Goal: Information Seeking & Learning: Learn about a topic

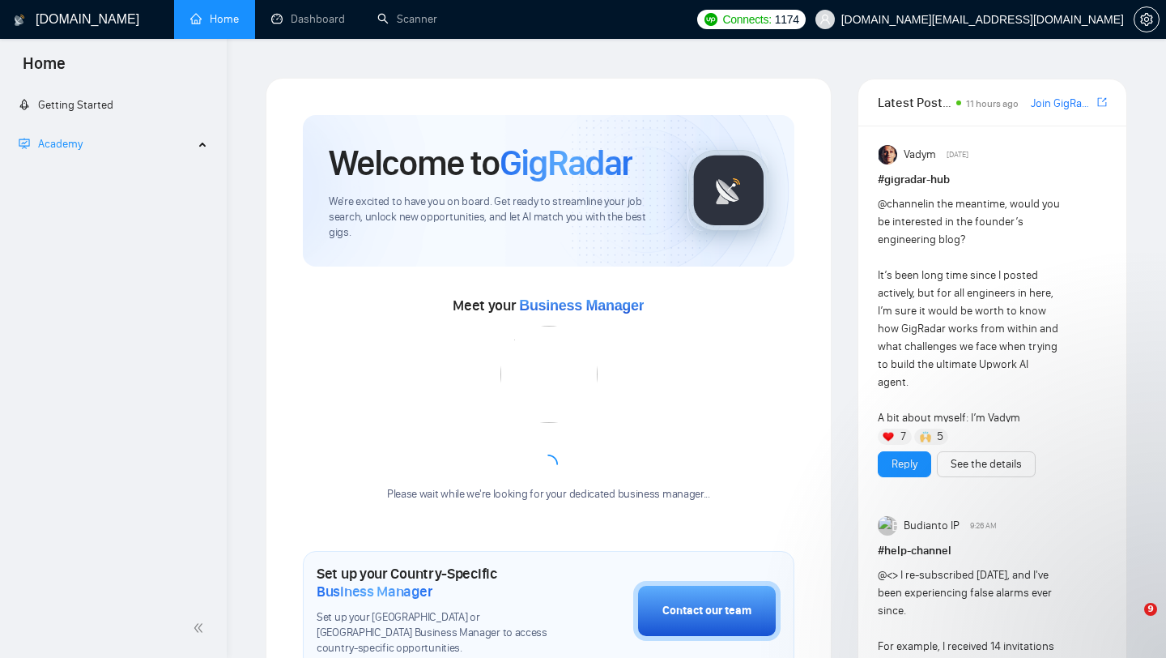
click at [173, 147] on span "Academy" at bounding box center [106, 144] width 175 height 32
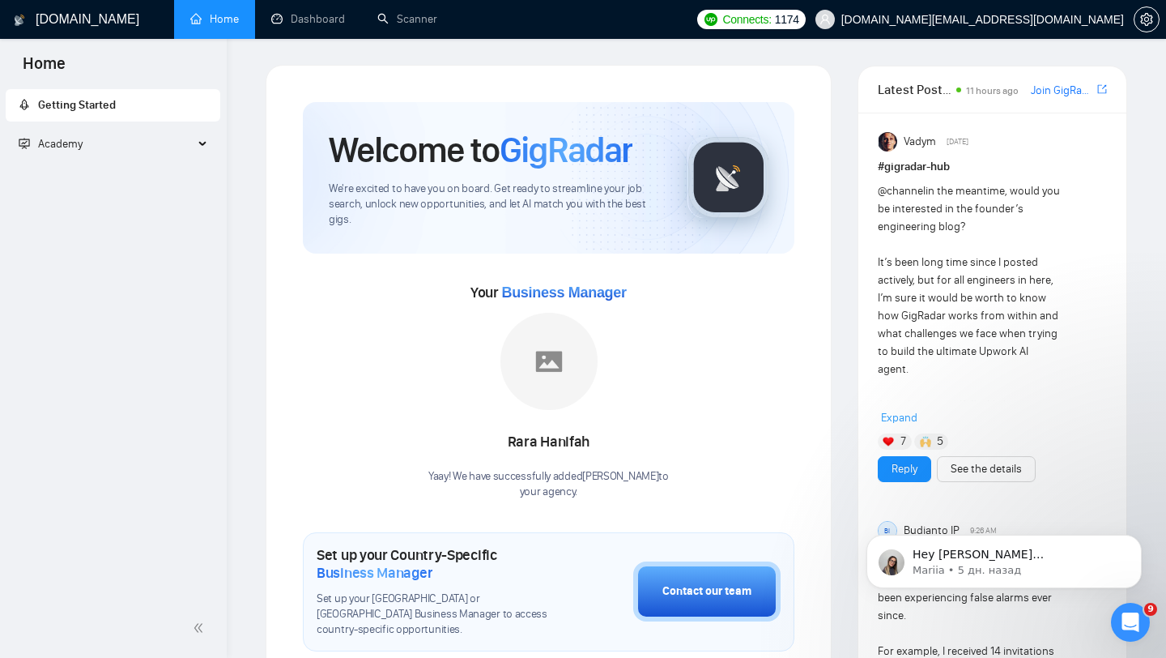
click at [198, 141] on div "Academy" at bounding box center [113, 144] width 215 height 32
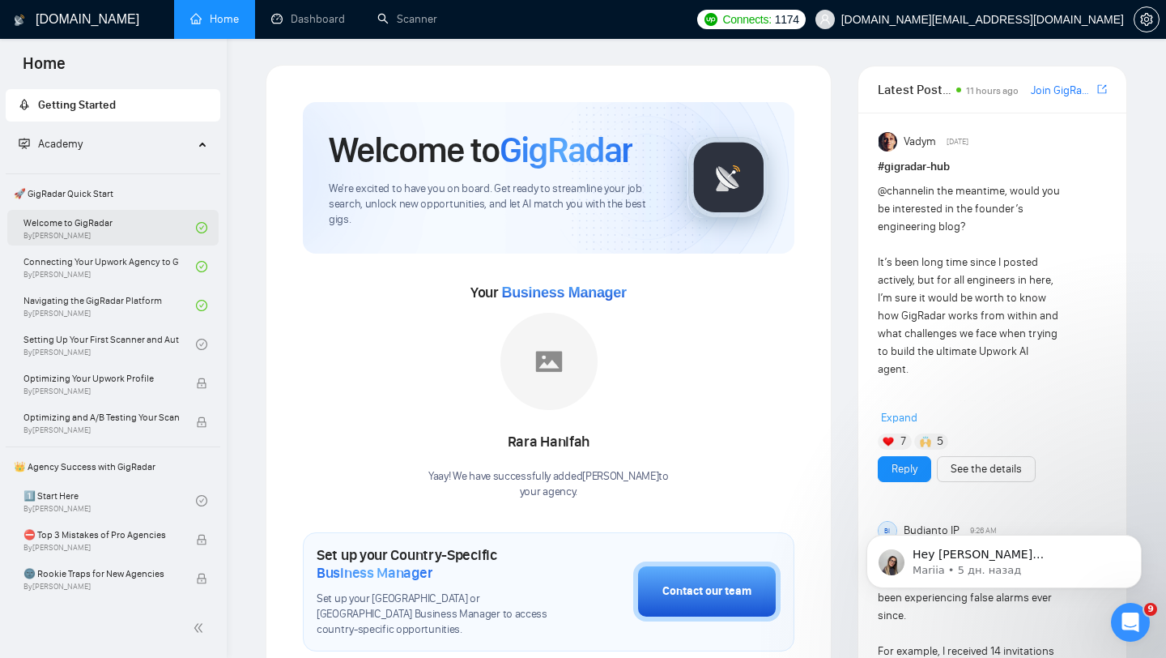
click at [127, 221] on link "Welcome to GigRadar By [PERSON_NAME]" at bounding box center [109, 228] width 173 height 36
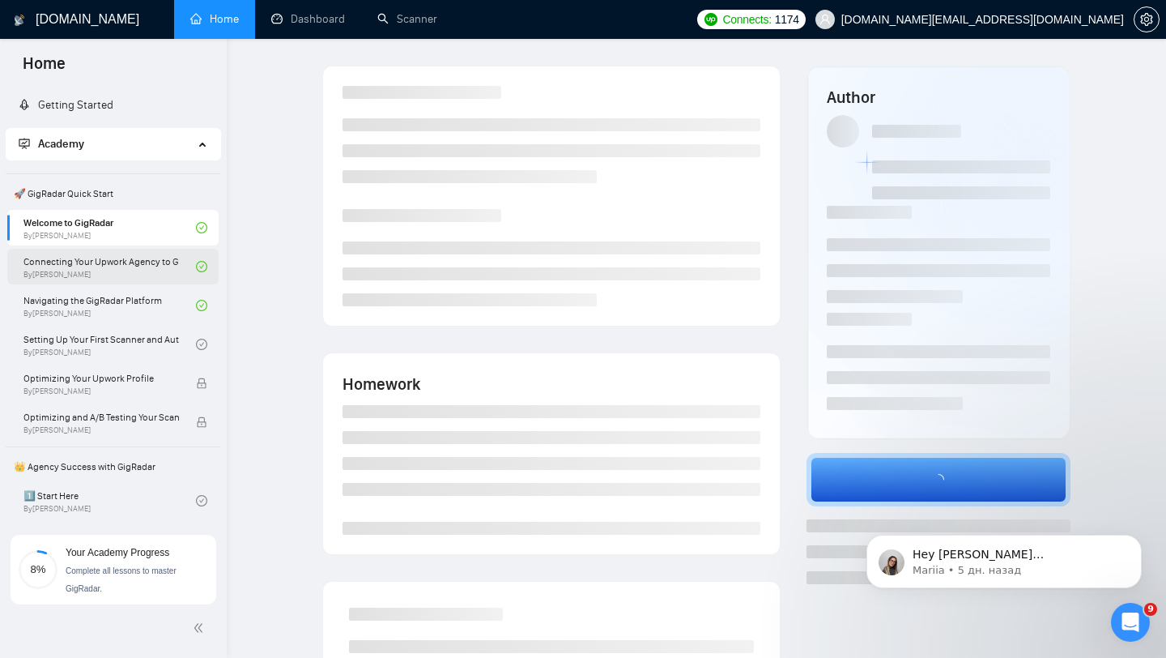
click at [114, 271] on link "Connecting Your Upwork Agency to GigRadar By [PERSON_NAME]" at bounding box center [109, 267] width 173 height 36
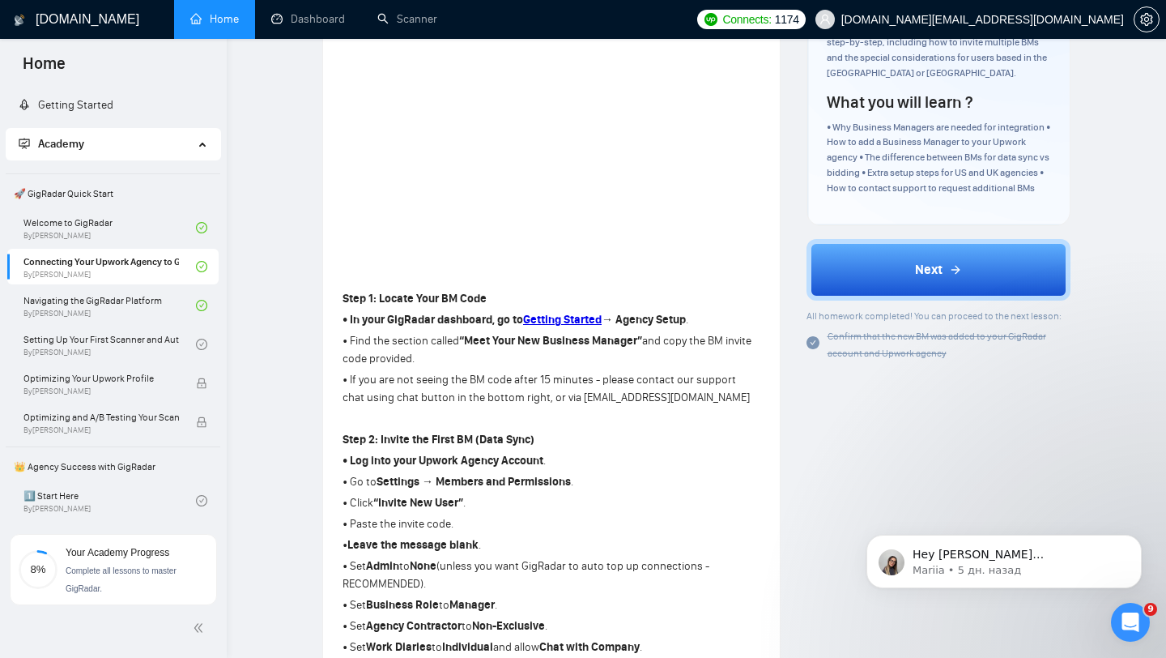
scroll to position [286, 0]
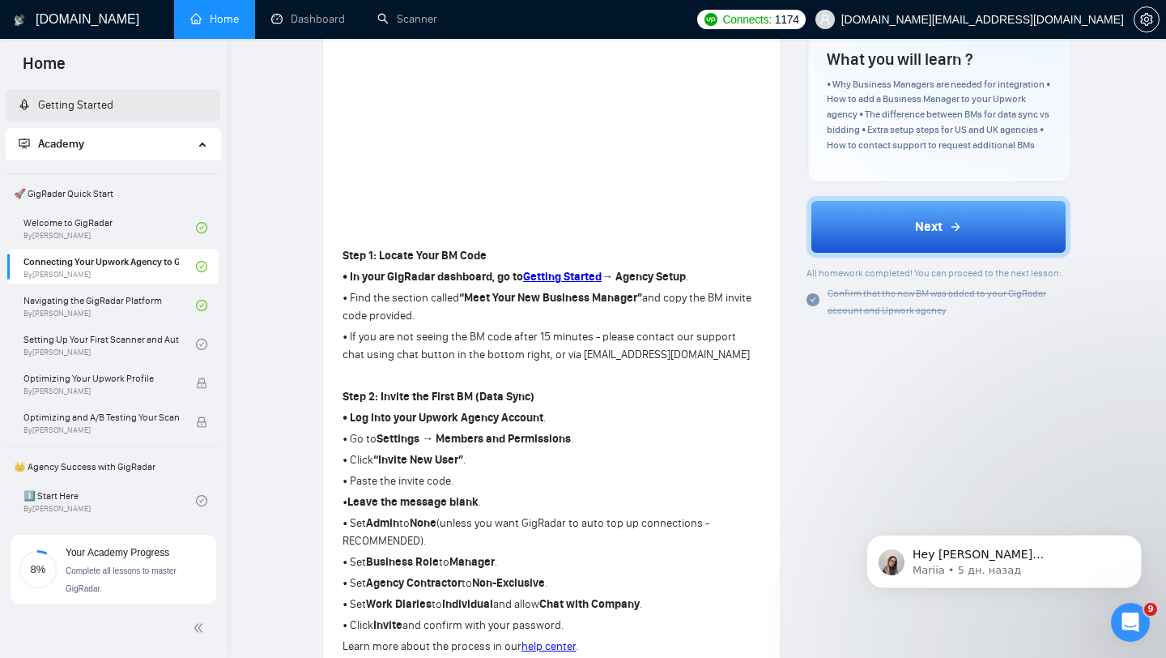
click at [113, 110] on link "Getting Started" at bounding box center [66, 105] width 95 height 14
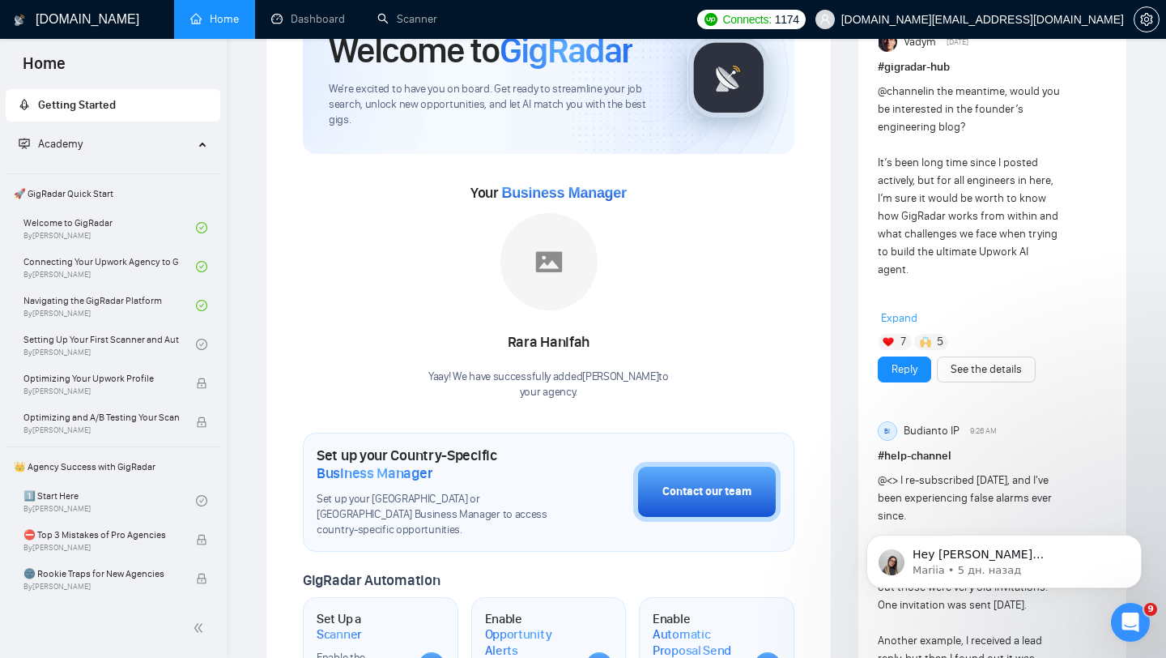
scroll to position [126, 0]
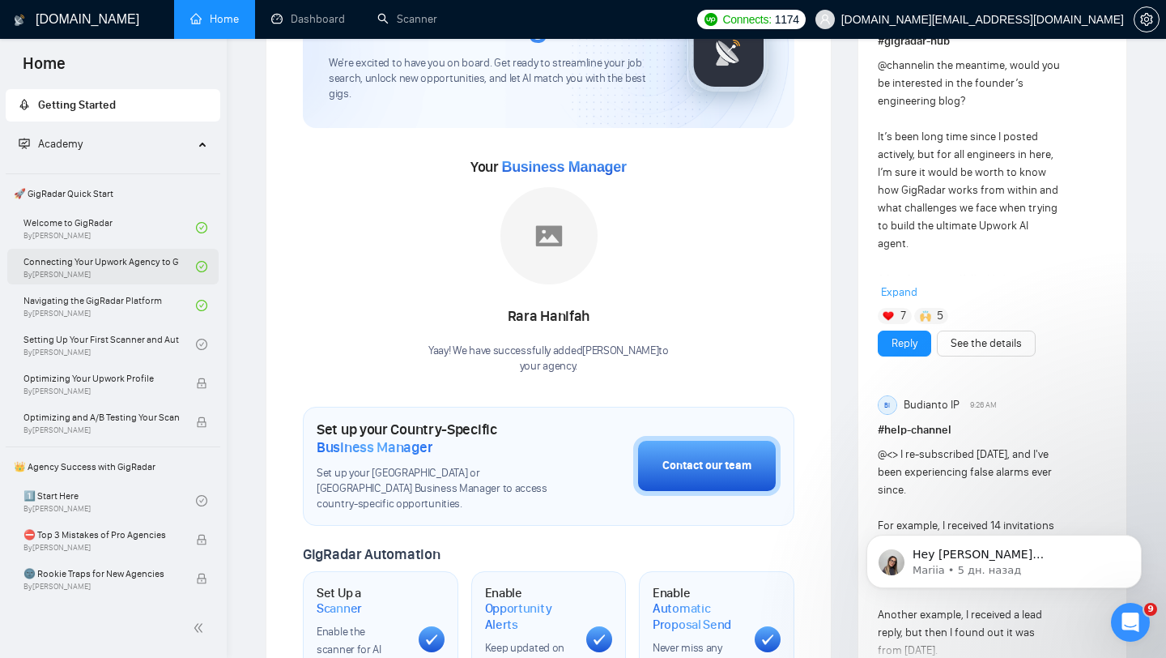
click at [111, 252] on link "Connecting Your Upwork Agency to GigRadar By [PERSON_NAME]" at bounding box center [109, 267] width 173 height 36
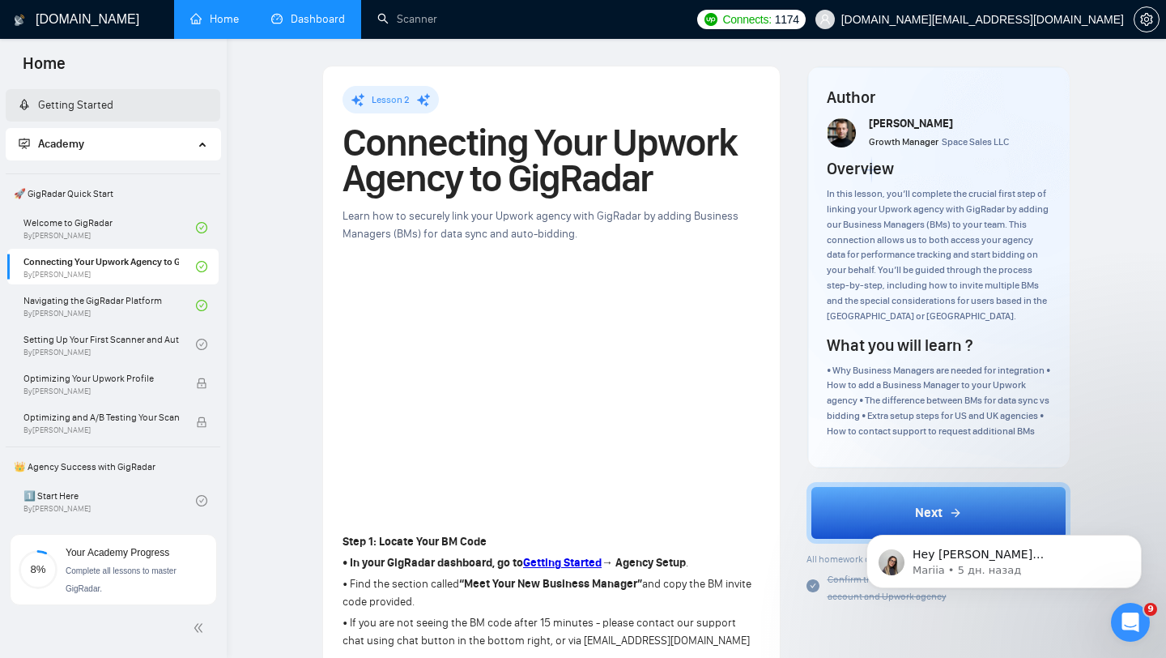
click at [312, 26] on link "Dashboard" at bounding box center [308, 19] width 74 height 14
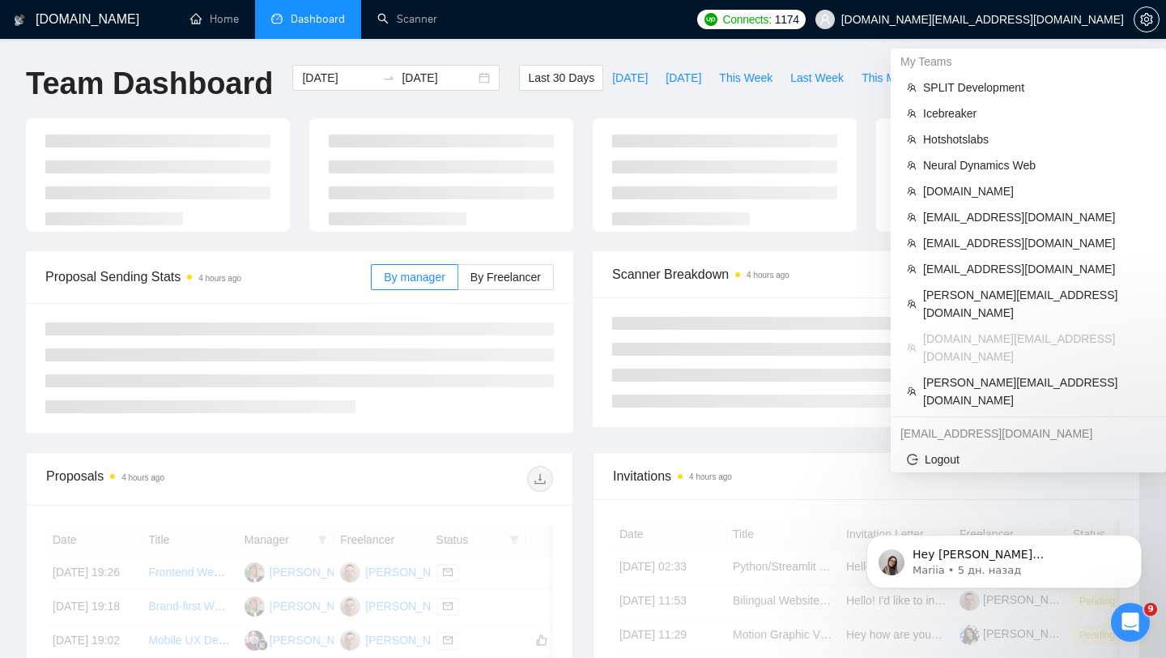
click at [1021, 19] on span "[DOMAIN_NAME][EMAIL_ADDRESS][DOMAIN_NAME]" at bounding box center [983, 19] width 283 height 0
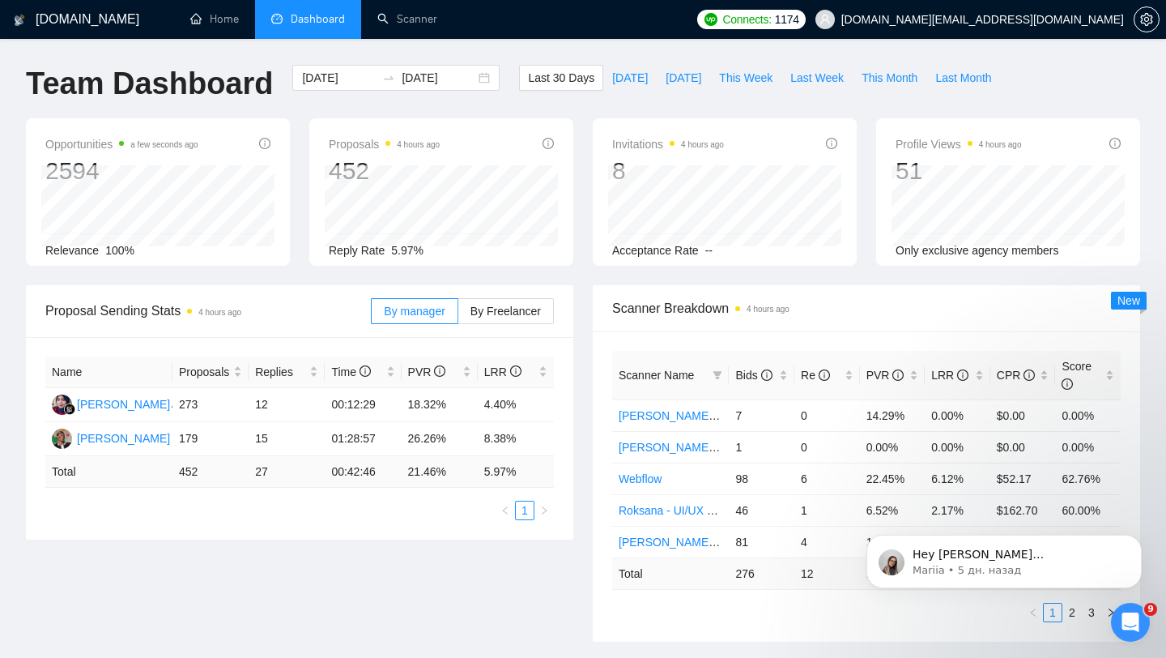
click at [1022, 19] on span "[DOMAIN_NAME][EMAIL_ADDRESS][DOMAIN_NAME]" at bounding box center [983, 19] width 283 height 0
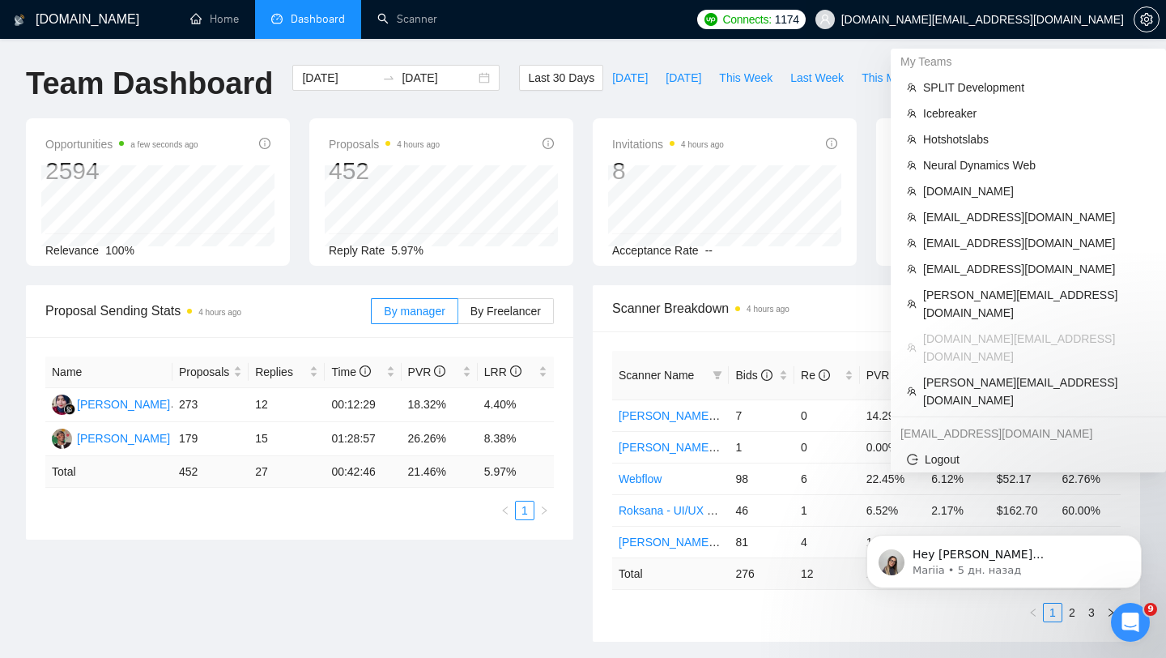
click at [1013, 19] on span "[DOMAIN_NAME][EMAIL_ADDRESS][DOMAIN_NAME]" at bounding box center [983, 19] width 283 height 0
click at [1027, 19] on span "[DOMAIN_NAME][EMAIL_ADDRESS][DOMAIN_NAME]" at bounding box center [983, 19] width 283 height 0
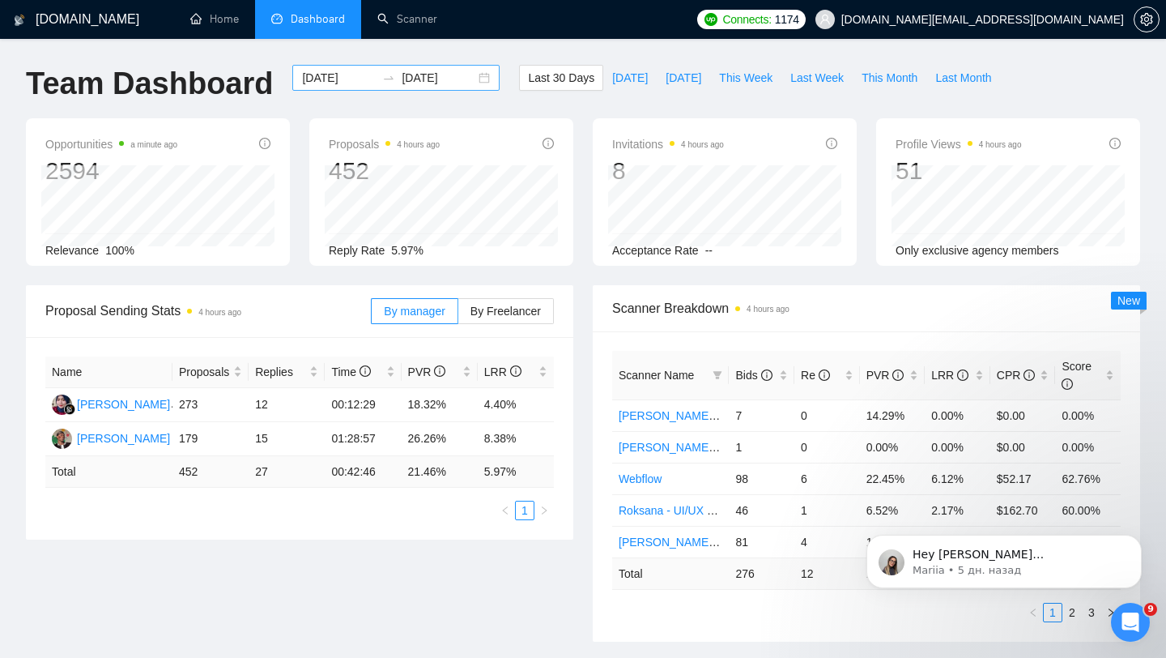
click at [478, 78] on div "[DATE] [DATE]" at bounding box center [395, 78] width 207 height 26
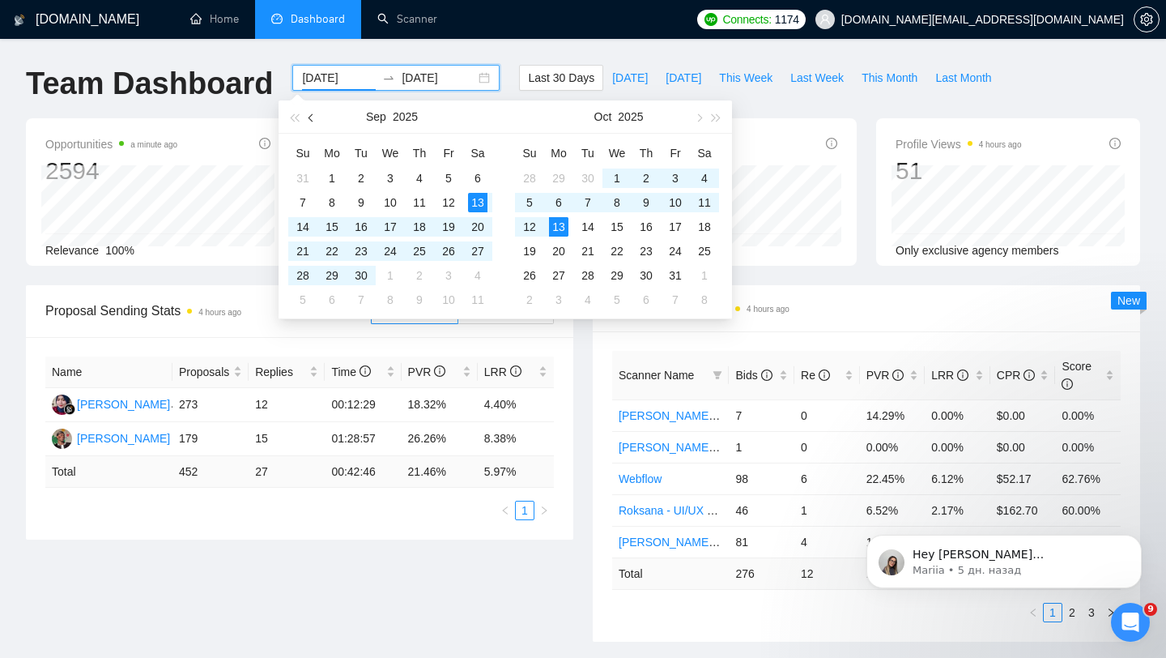
click at [313, 118] on span "button" at bounding box center [313, 117] width 8 height 8
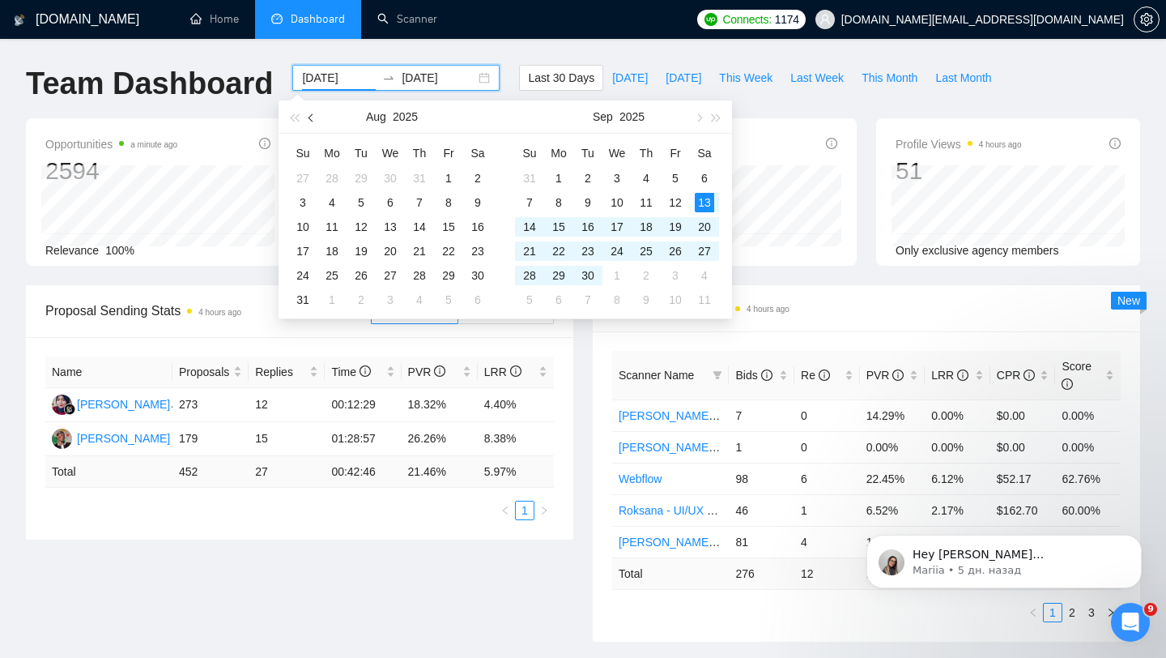
click at [314, 117] on span "button" at bounding box center [313, 117] width 8 height 8
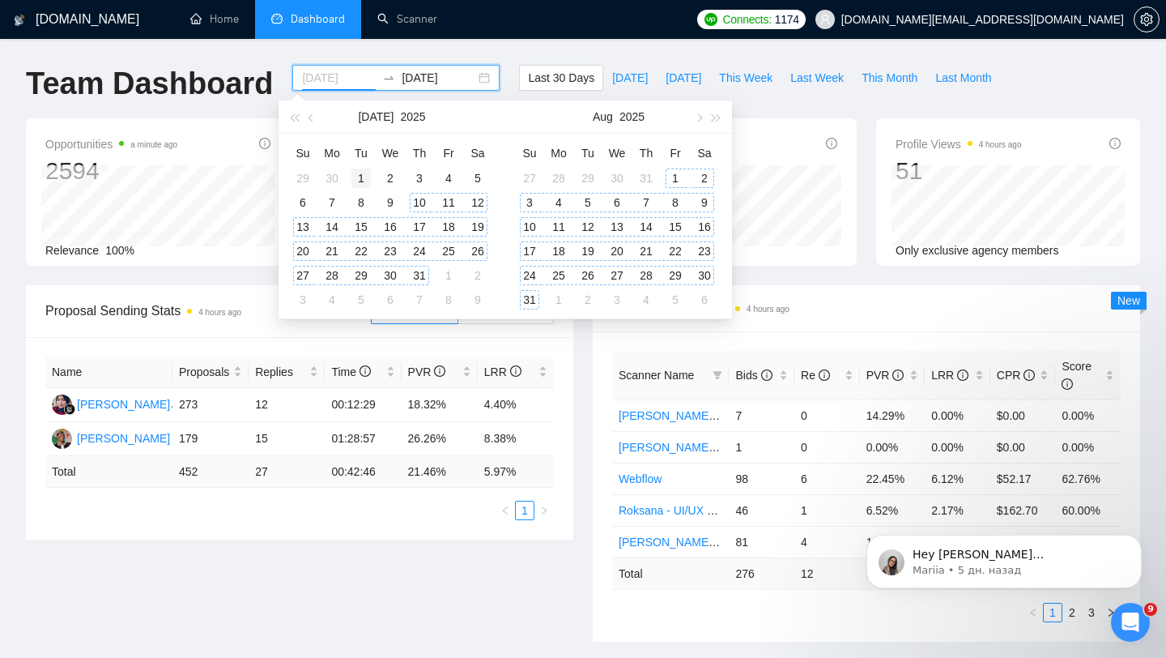
type input "[DATE]"
click at [359, 177] on div "1" at bounding box center [361, 177] width 19 height 19
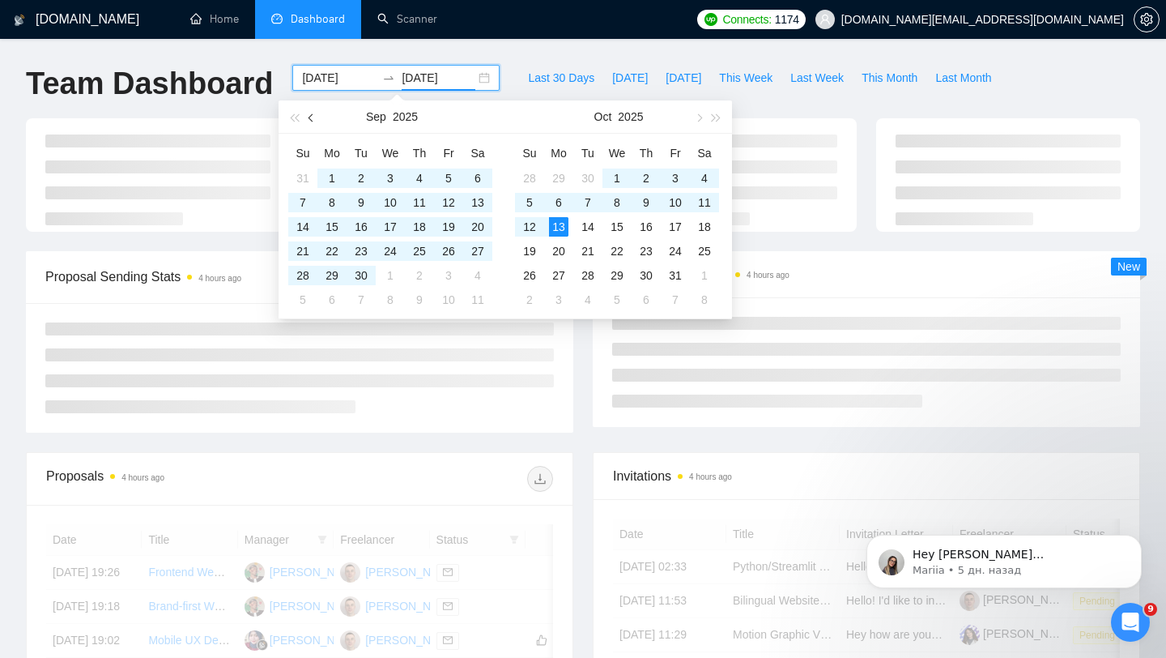
click at [313, 119] on span "button" at bounding box center [313, 117] width 8 height 8
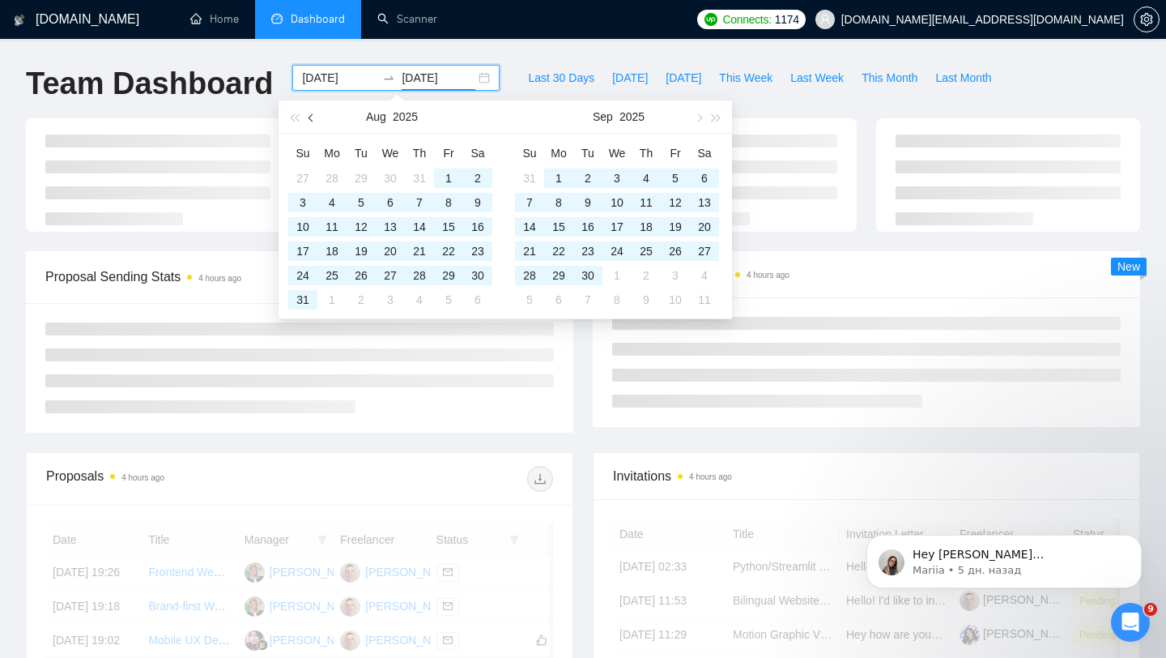
click at [309, 117] on span "button" at bounding box center [313, 117] width 8 height 8
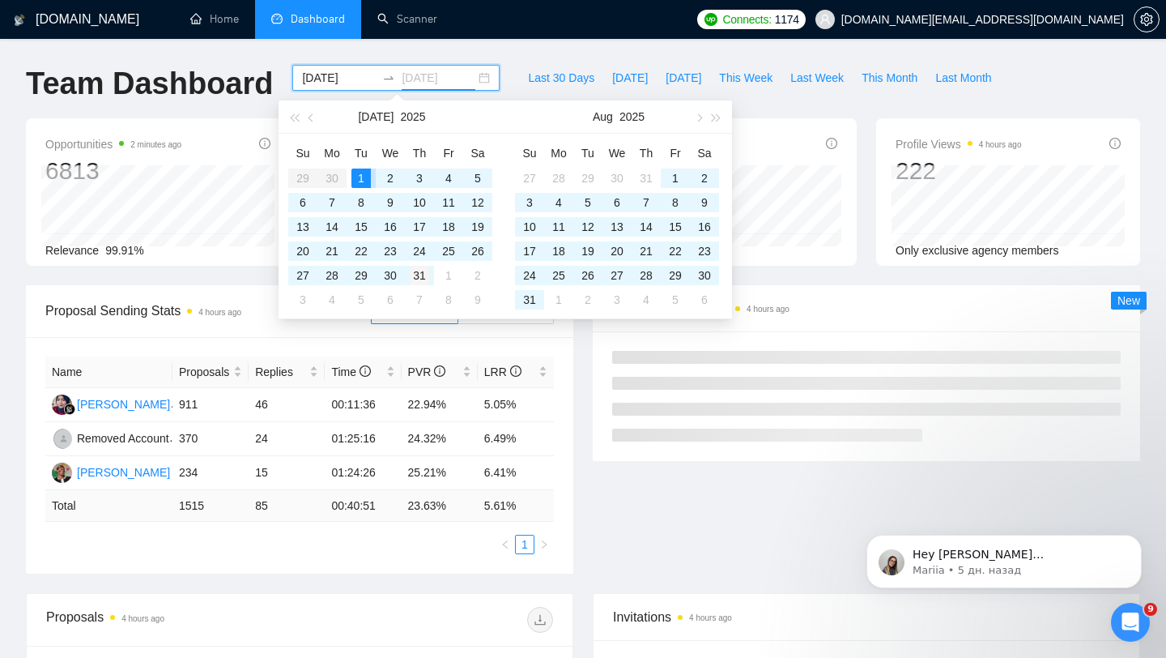
click at [420, 276] on div "31" at bounding box center [419, 275] width 19 height 19
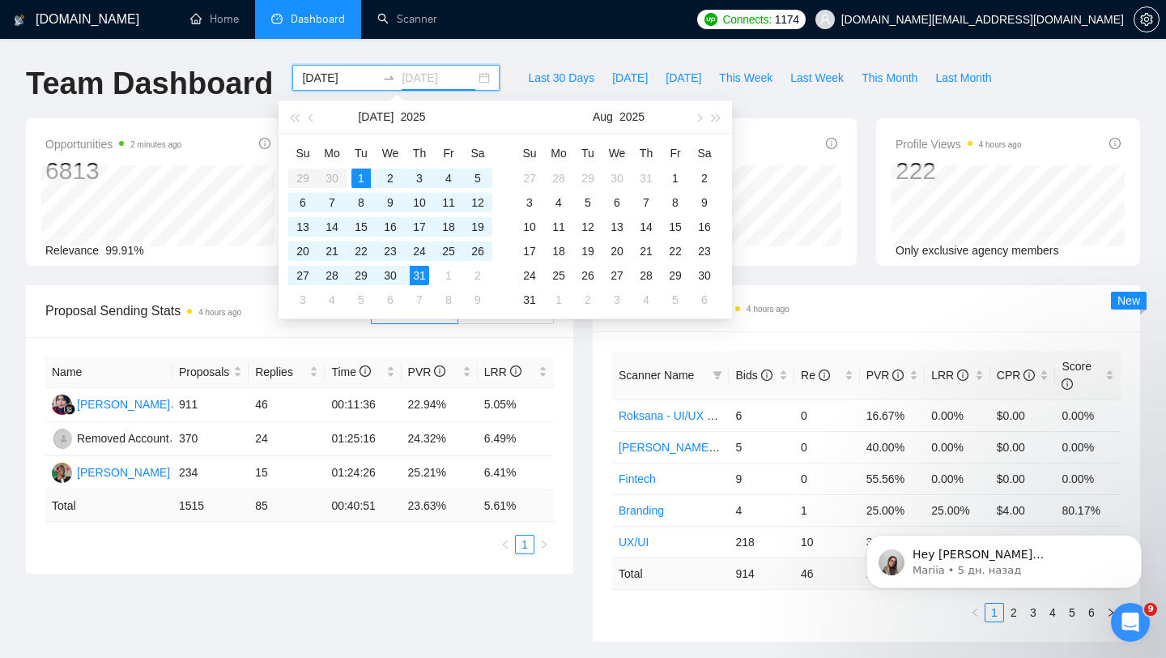
type input "[DATE]"
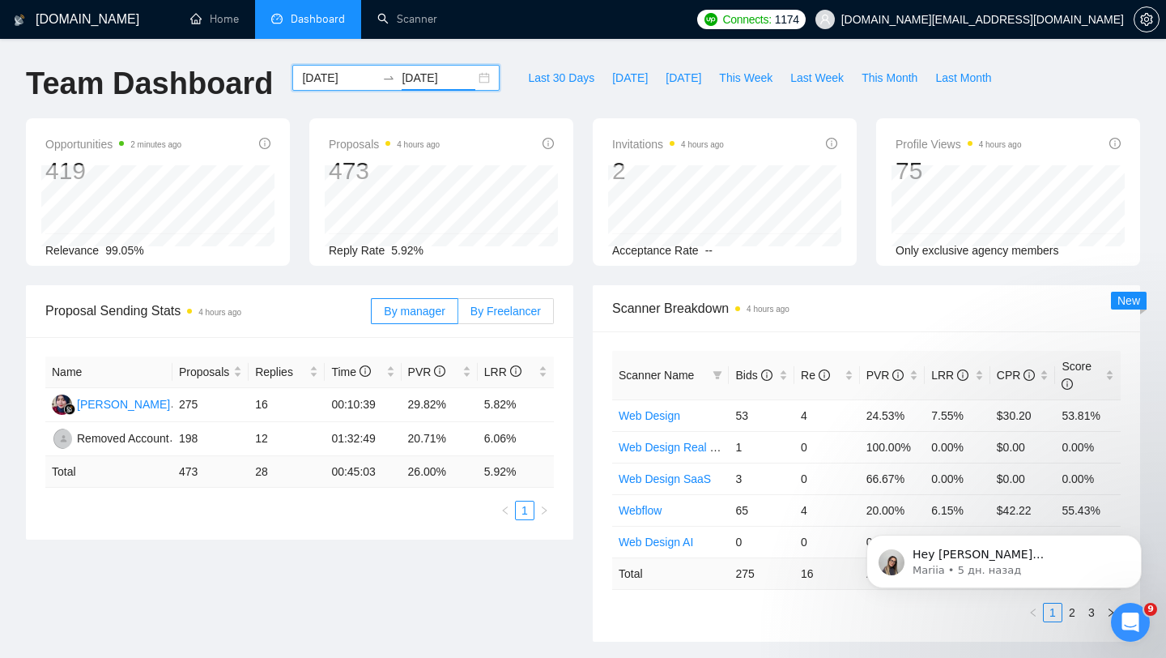
click at [501, 317] on span "By Freelancer" at bounding box center [506, 311] width 70 height 13
click at [458, 315] on input "By Freelancer" at bounding box center [458, 315] width 0 height 0
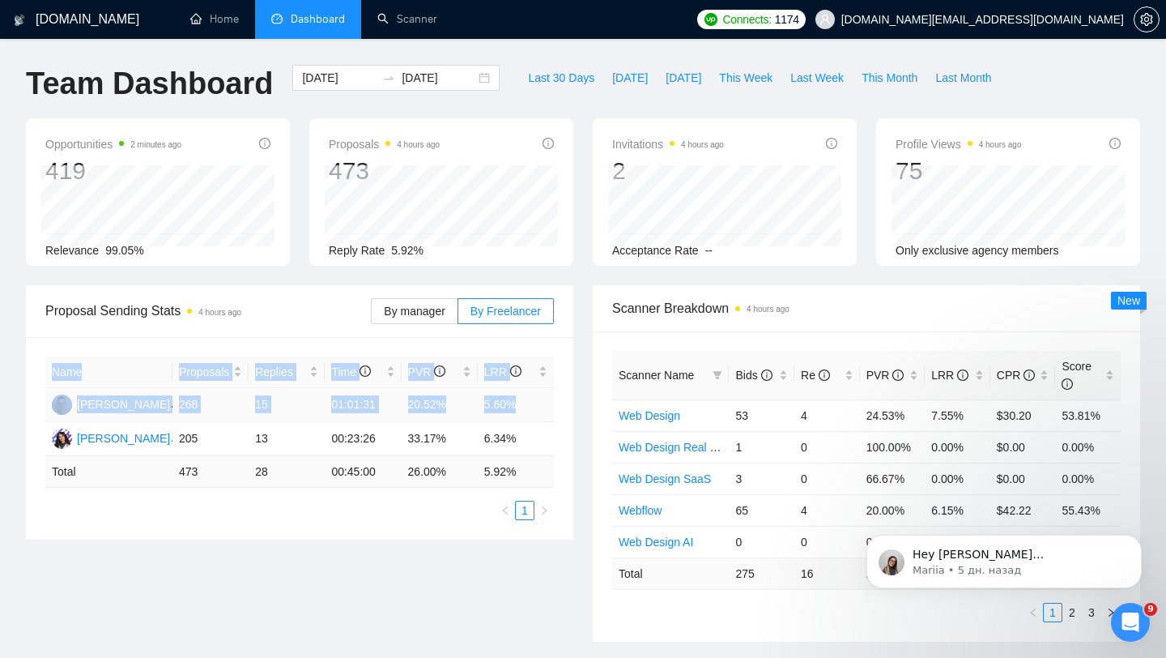
drag, startPoint x: 42, startPoint y: 403, endPoint x: 527, endPoint y: 408, distance: 484.4
click at [527, 408] on div "Name Proposals Replies Time PVR LRR [PERSON_NAME] 268 15 01:01:31 20.52% 5.60% …" at bounding box center [300, 438] width 548 height 203
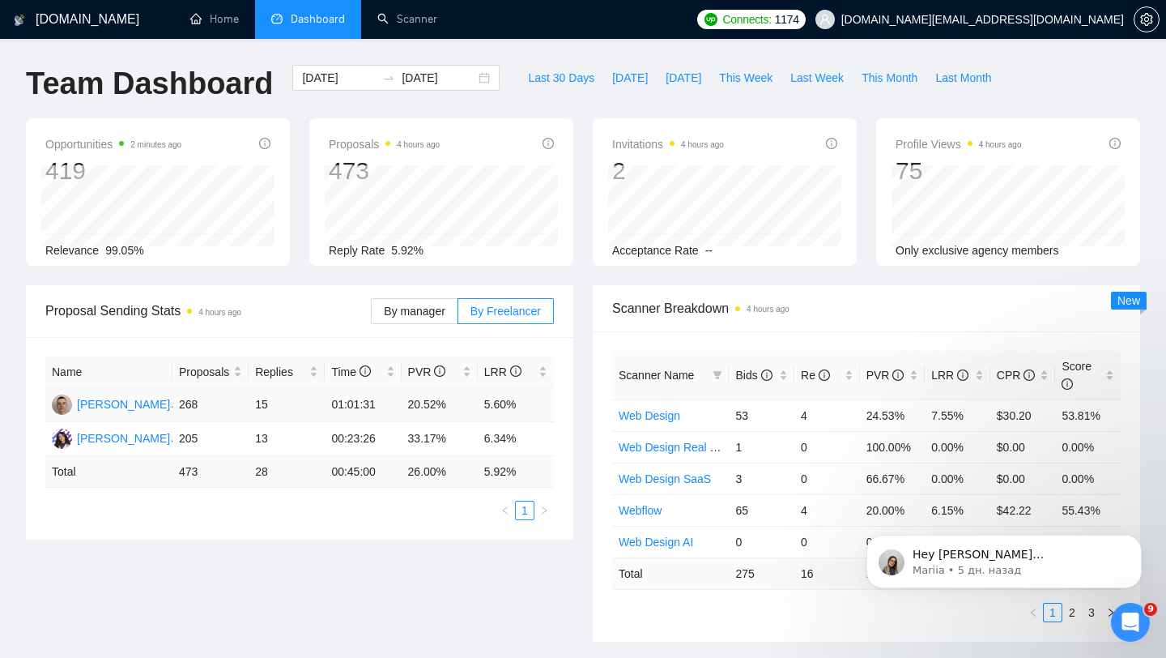
click at [524, 405] on td "5.60%" at bounding box center [516, 405] width 76 height 34
drag, startPoint x: 524, startPoint y: 405, endPoint x: 321, endPoint y: 411, distance: 203.4
click at [321, 411] on tr "[PERSON_NAME] 268 15 01:01:31 20.52% 5.60%" at bounding box center [299, 405] width 509 height 34
click at [438, 402] on td "20.52%" at bounding box center [440, 405] width 76 height 34
drag, startPoint x: 405, startPoint y: 408, endPoint x: 457, endPoint y: 402, distance: 52.2
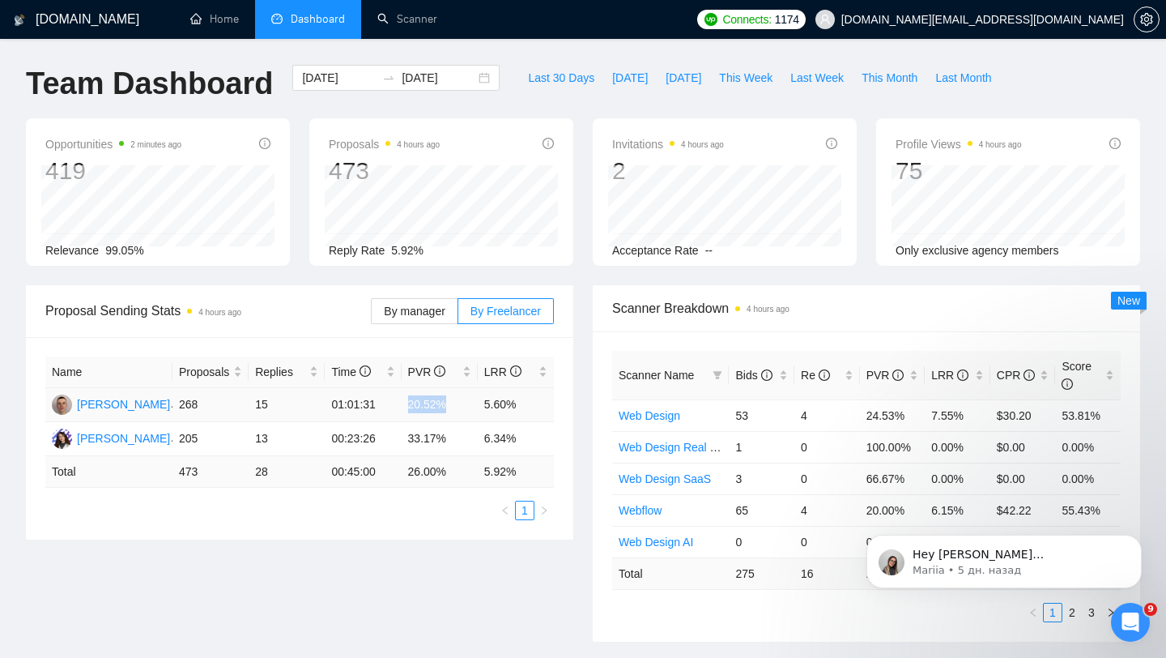
click at [458, 402] on td "20.52%" at bounding box center [440, 405] width 76 height 34
drag, startPoint x: 405, startPoint y: 437, endPoint x: 466, endPoint y: 437, distance: 60.8
click at [466, 438] on td "33.17%" at bounding box center [440, 439] width 76 height 34
click at [422, 439] on td "33.17%" at bounding box center [440, 439] width 76 height 34
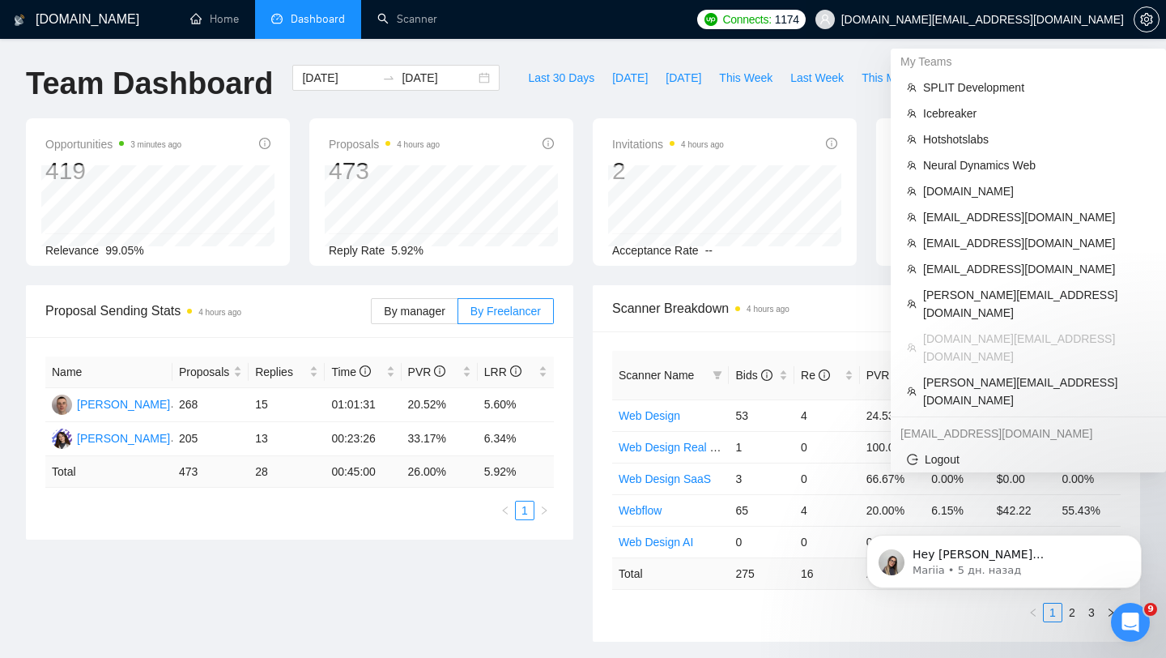
click at [1021, 19] on span "[DOMAIN_NAME][EMAIL_ADDRESS][DOMAIN_NAME]" at bounding box center [983, 19] width 283 height 0
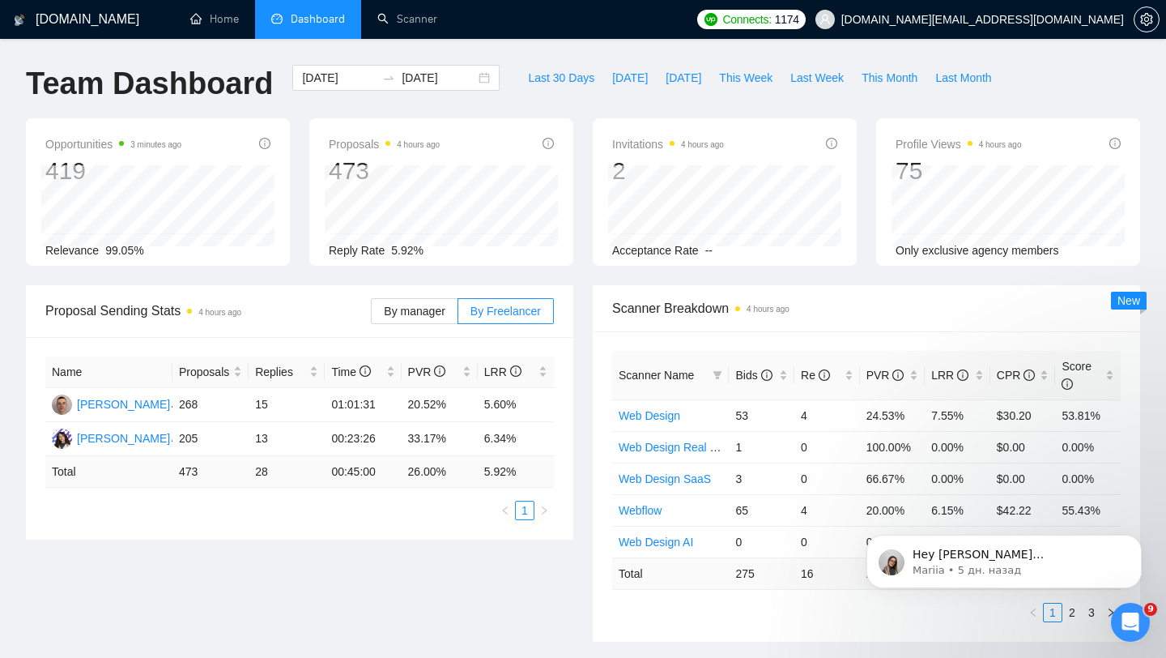
click at [1043, 19] on span "[DOMAIN_NAME][EMAIL_ADDRESS][DOMAIN_NAME]" at bounding box center [983, 19] width 283 height 0
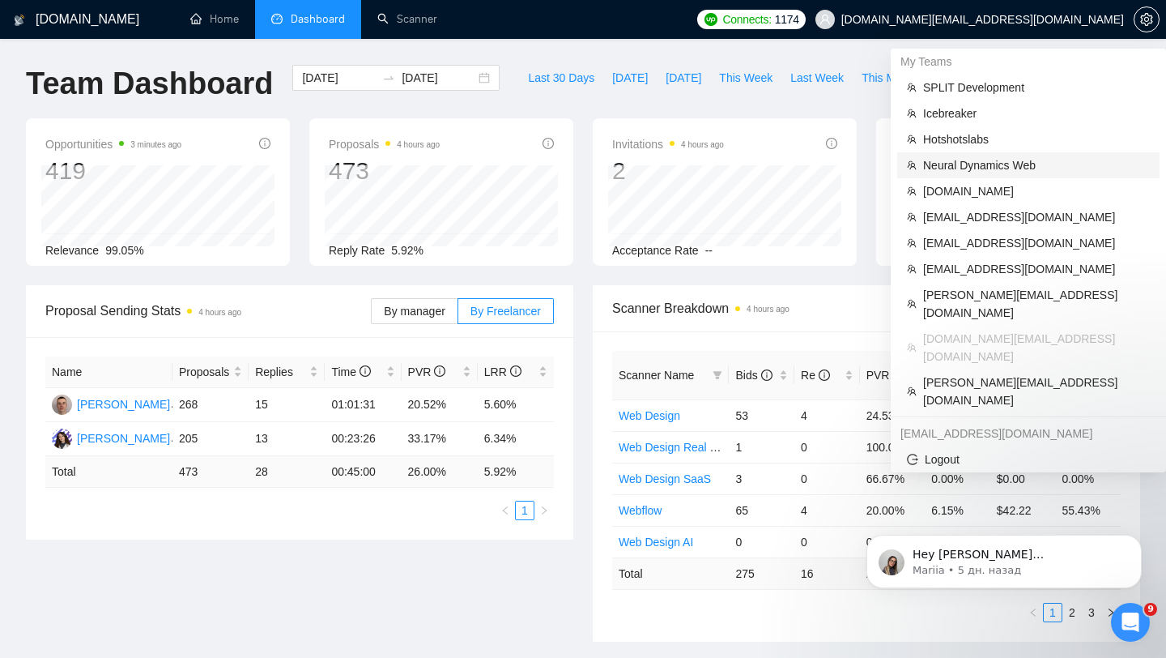
click at [979, 168] on span "Neural Dynamics Web" at bounding box center [1036, 165] width 227 height 18
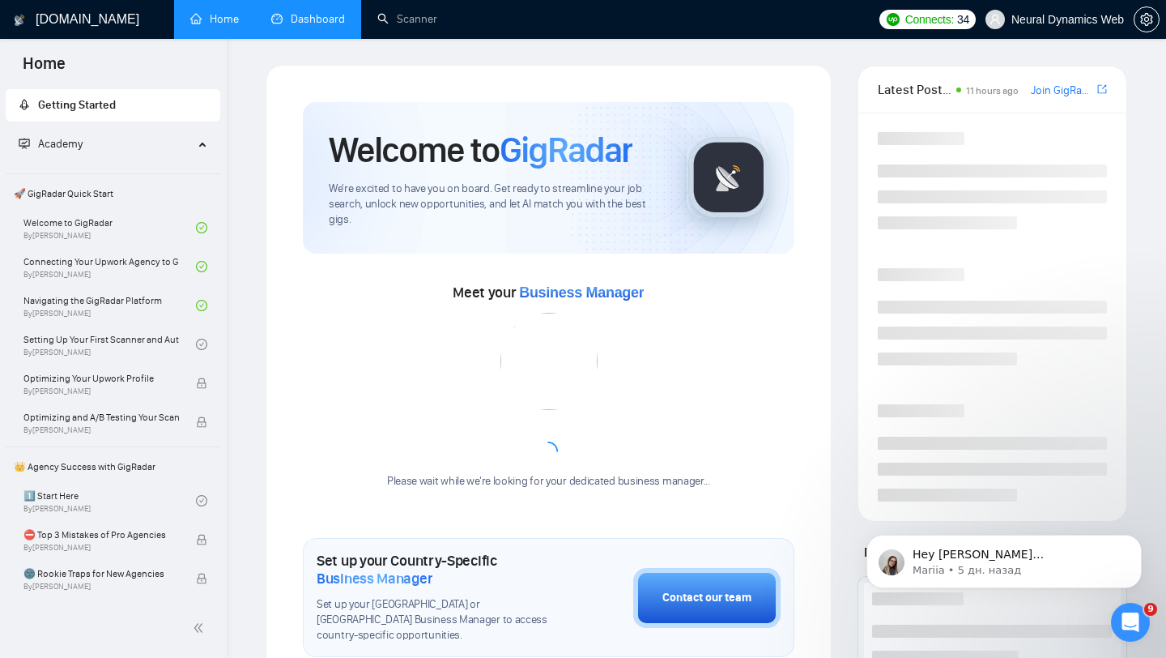
click at [311, 21] on link "Dashboard" at bounding box center [308, 19] width 74 height 14
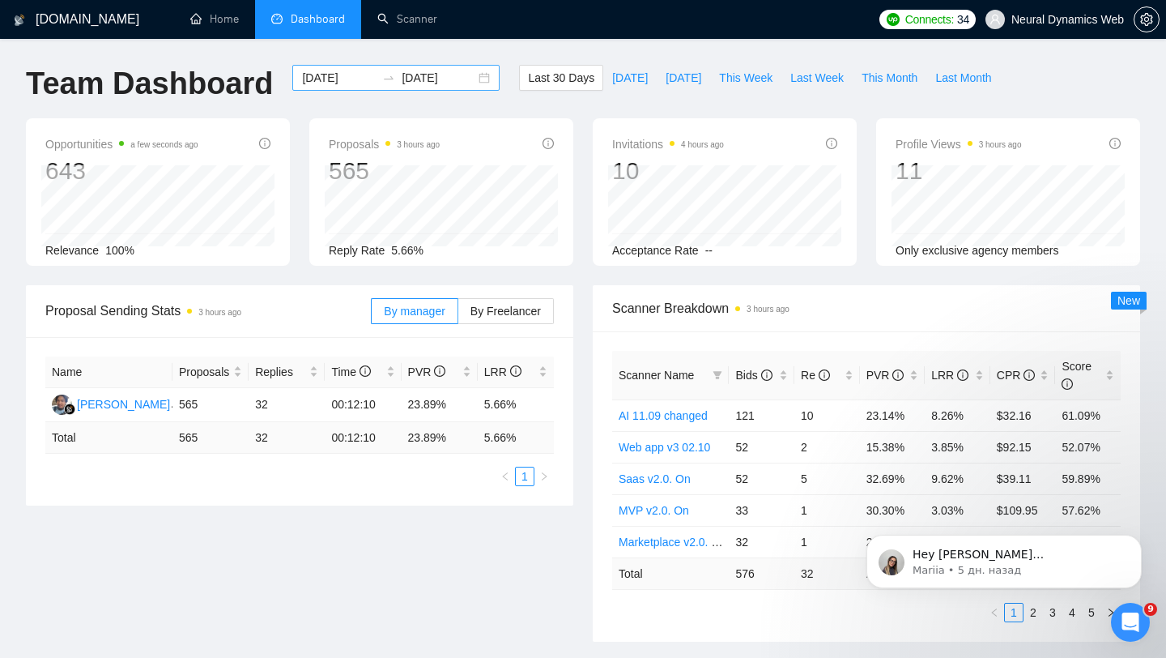
click at [467, 80] on div "[DATE] [DATE]" at bounding box center [395, 78] width 207 height 26
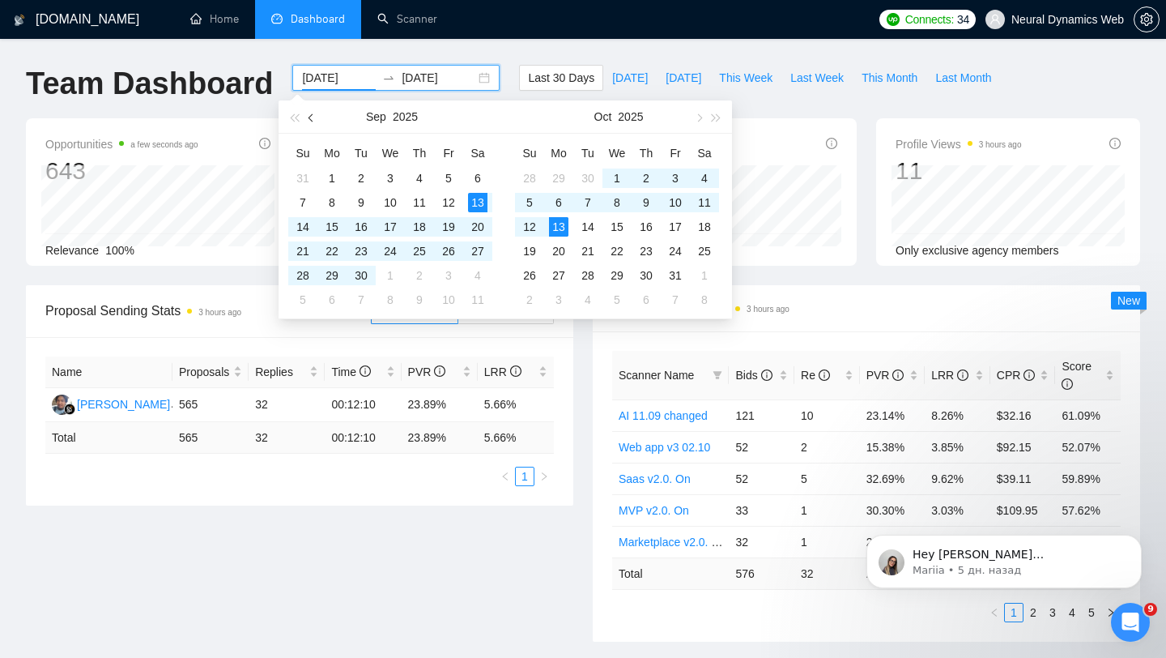
click at [315, 118] on button "button" at bounding box center [312, 116] width 18 height 32
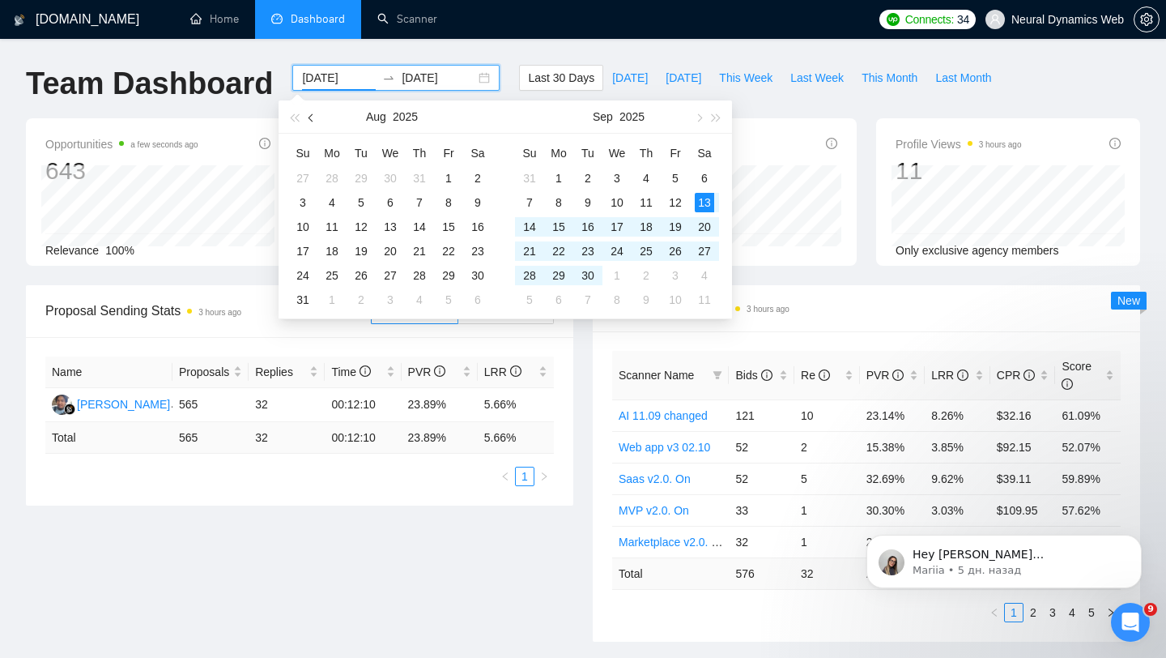
click at [315, 118] on button "button" at bounding box center [312, 116] width 18 height 32
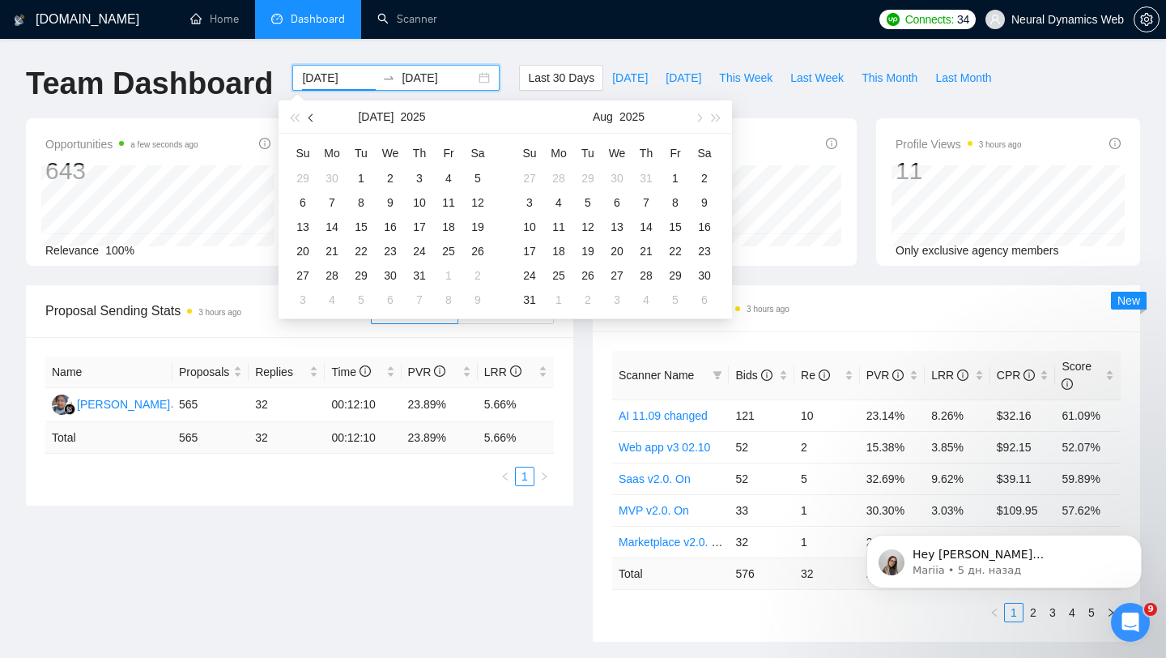
click at [315, 118] on button "button" at bounding box center [312, 116] width 18 height 32
type input "[DATE]"
click at [360, 172] on div "1" at bounding box center [361, 177] width 19 height 19
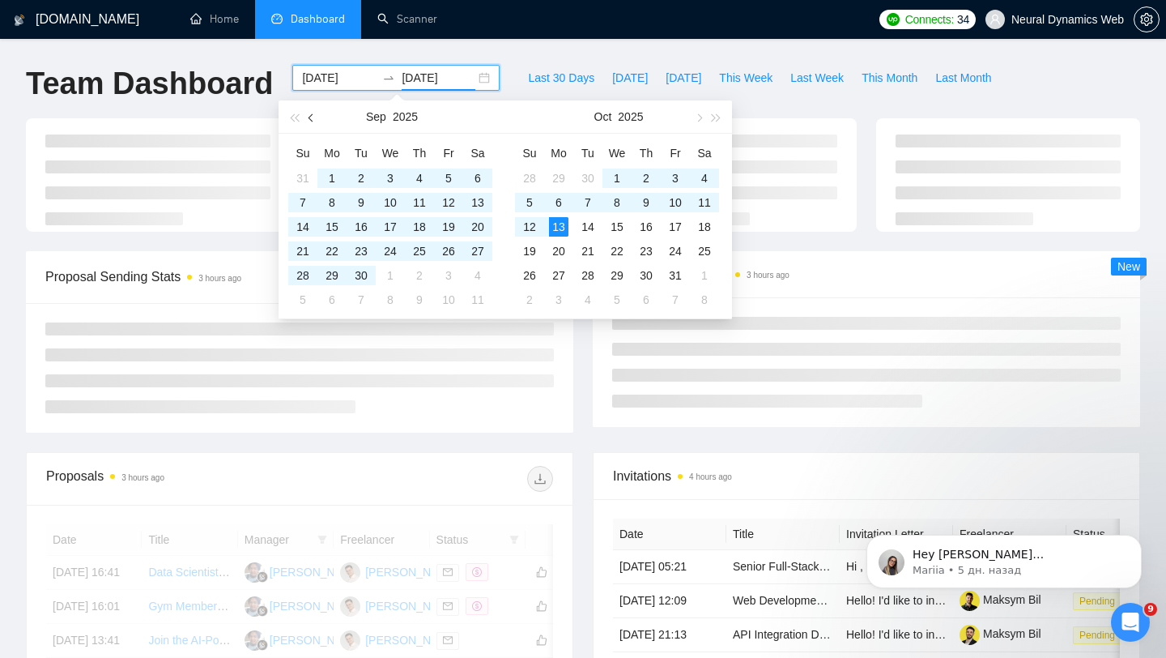
click at [315, 119] on button "button" at bounding box center [312, 116] width 18 height 32
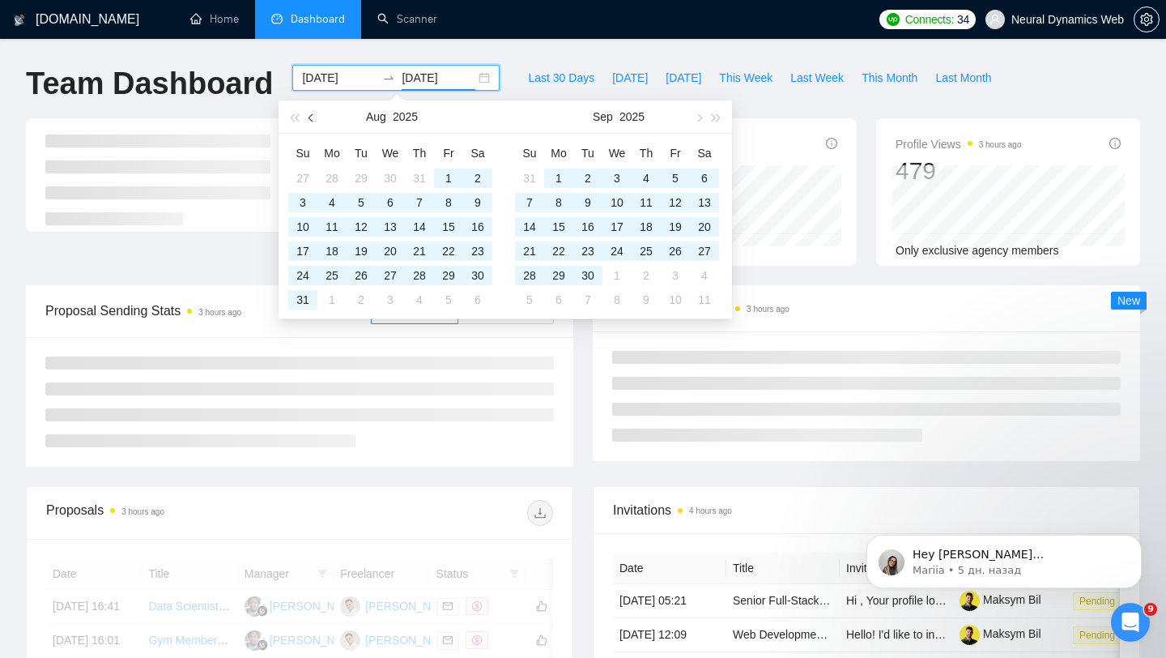
click at [315, 119] on button "button" at bounding box center [312, 116] width 18 height 32
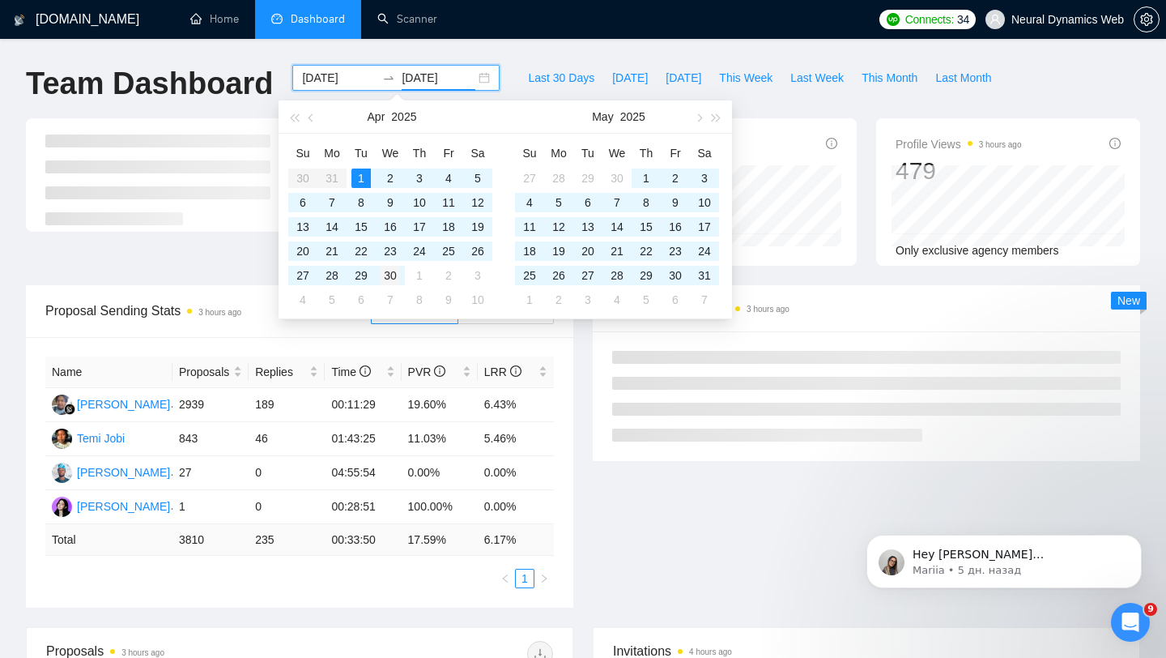
type input "[DATE]"
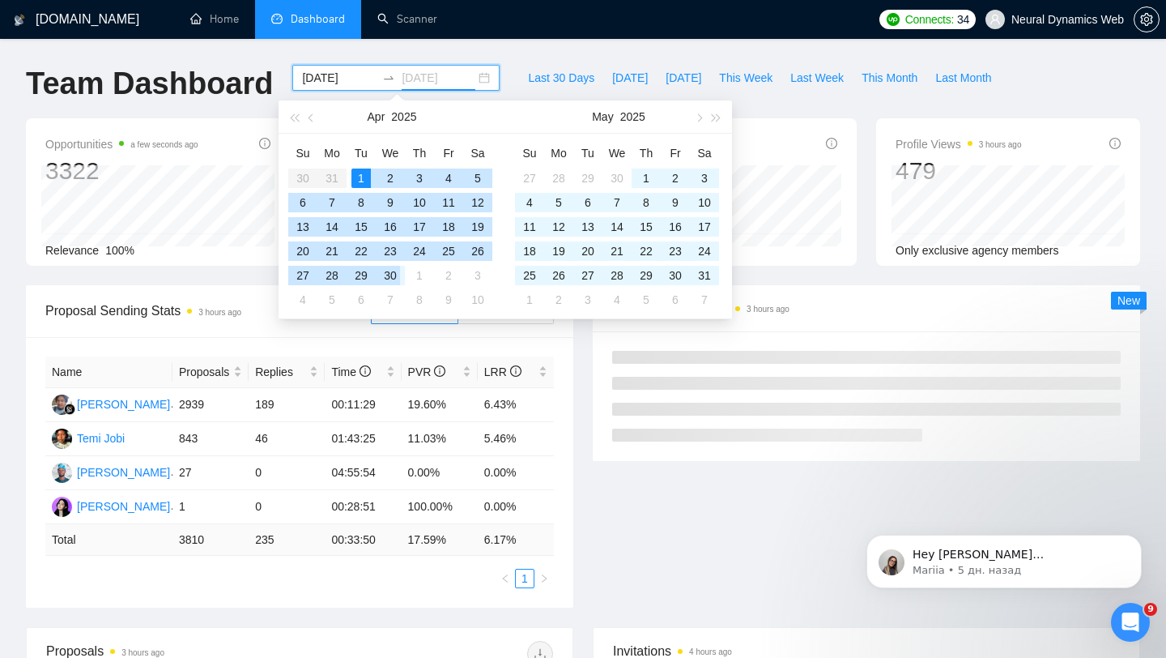
click at [391, 274] on div "30" at bounding box center [390, 275] width 19 height 19
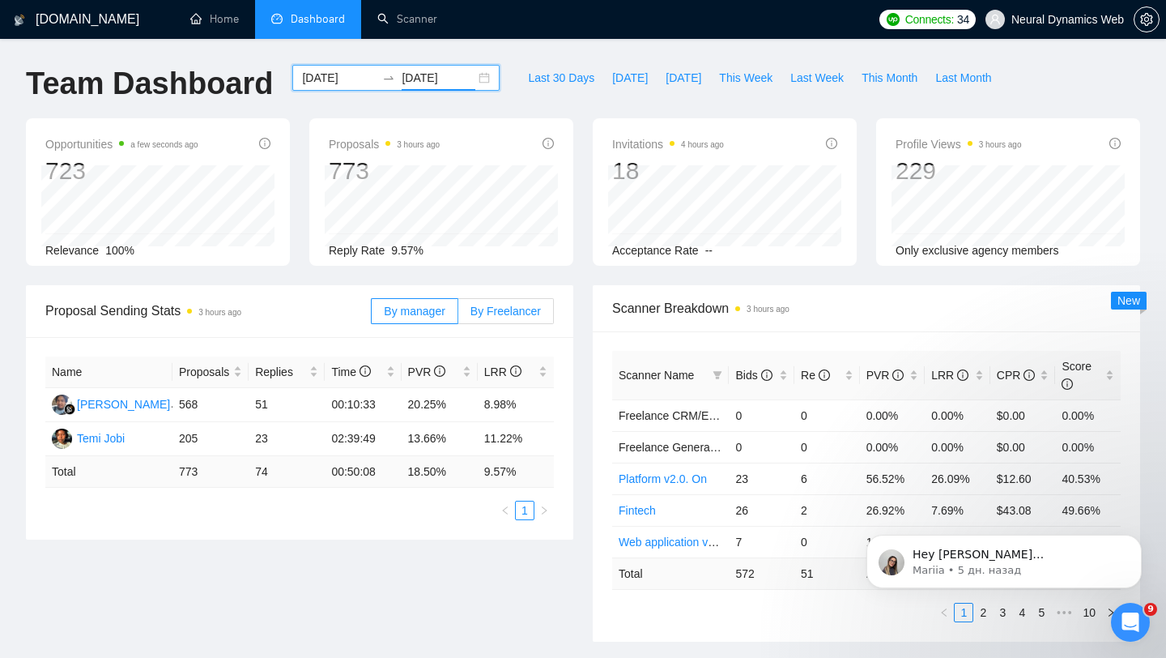
click at [509, 317] on label "By Freelancer" at bounding box center [506, 311] width 96 height 26
click at [458, 315] on input "By Freelancer" at bounding box center [458, 315] width 0 height 0
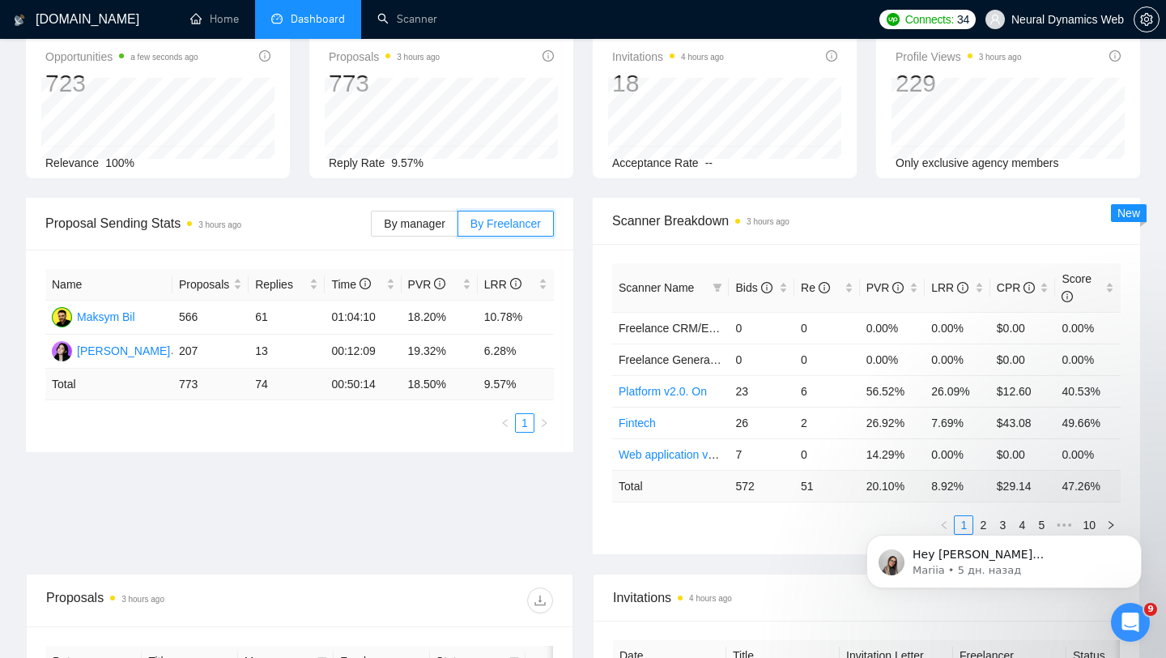
scroll to position [97, 0]
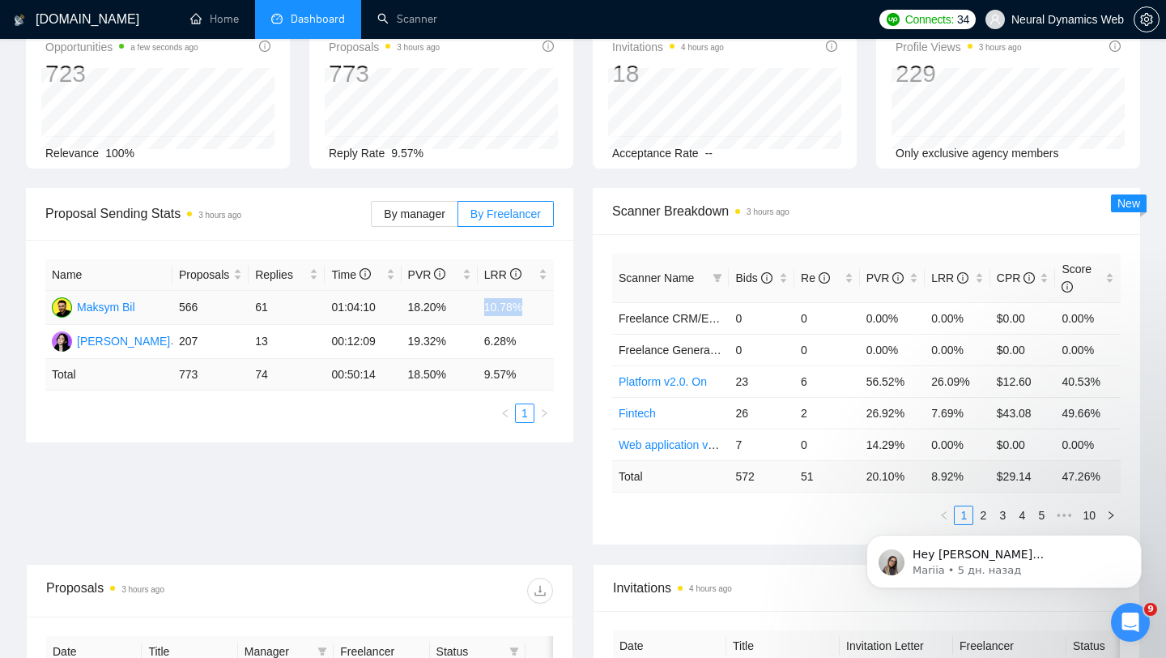
drag, startPoint x: 482, startPoint y: 309, endPoint x: 548, endPoint y: 307, distance: 65.6
click at [548, 307] on td "10.78%" at bounding box center [516, 308] width 76 height 34
drag, startPoint x: 253, startPoint y: 301, endPoint x: 299, endPoint y: 304, distance: 46.2
click at [299, 304] on td "61" at bounding box center [287, 308] width 76 height 34
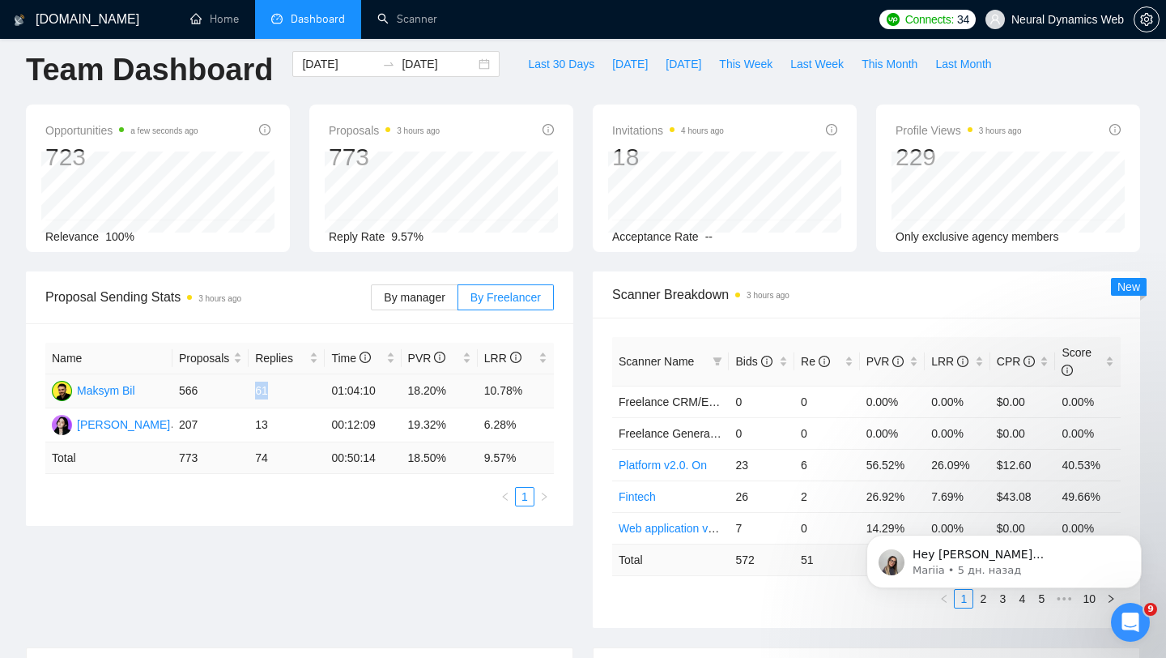
scroll to position [0, 0]
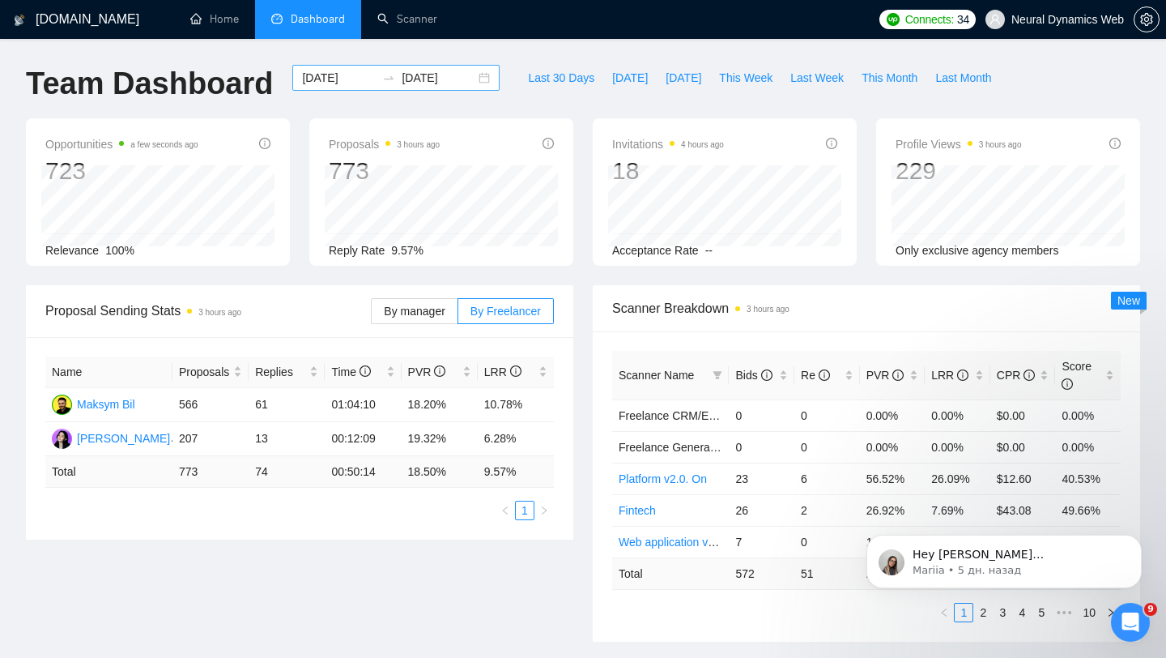
click at [473, 74] on div "[DATE] [DATE]" at bounding box center [395, 78] width 207 height 26
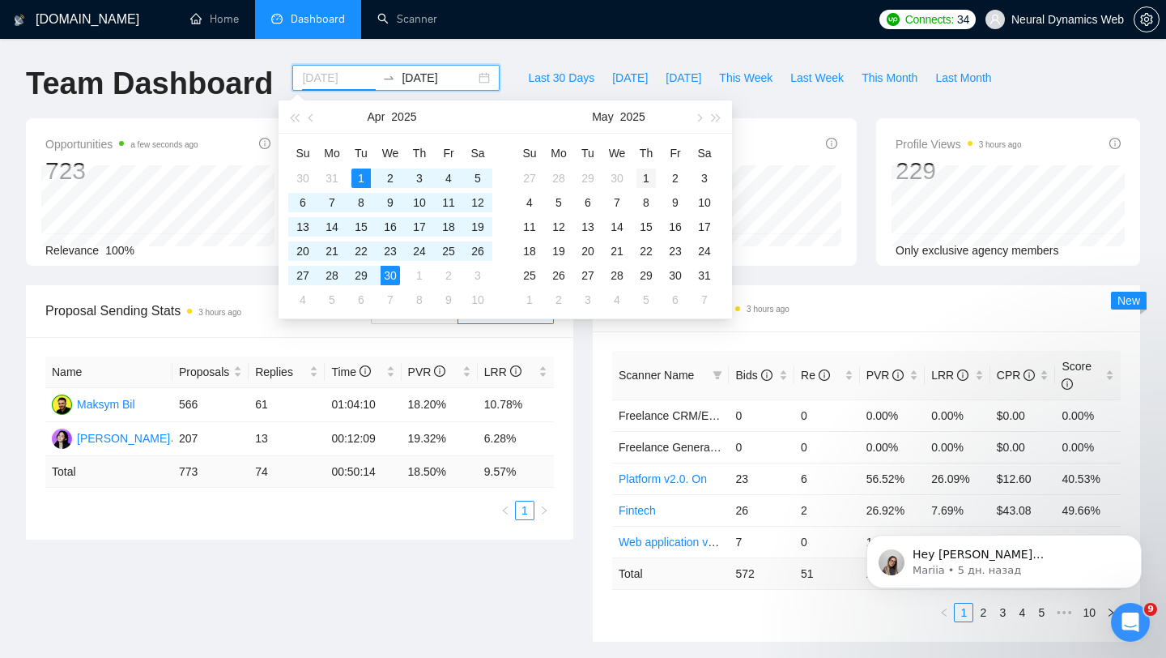
type input "[DATE]"
click at [645, 170] on div "1" at bounding box center [646, 177] width 19 height 19
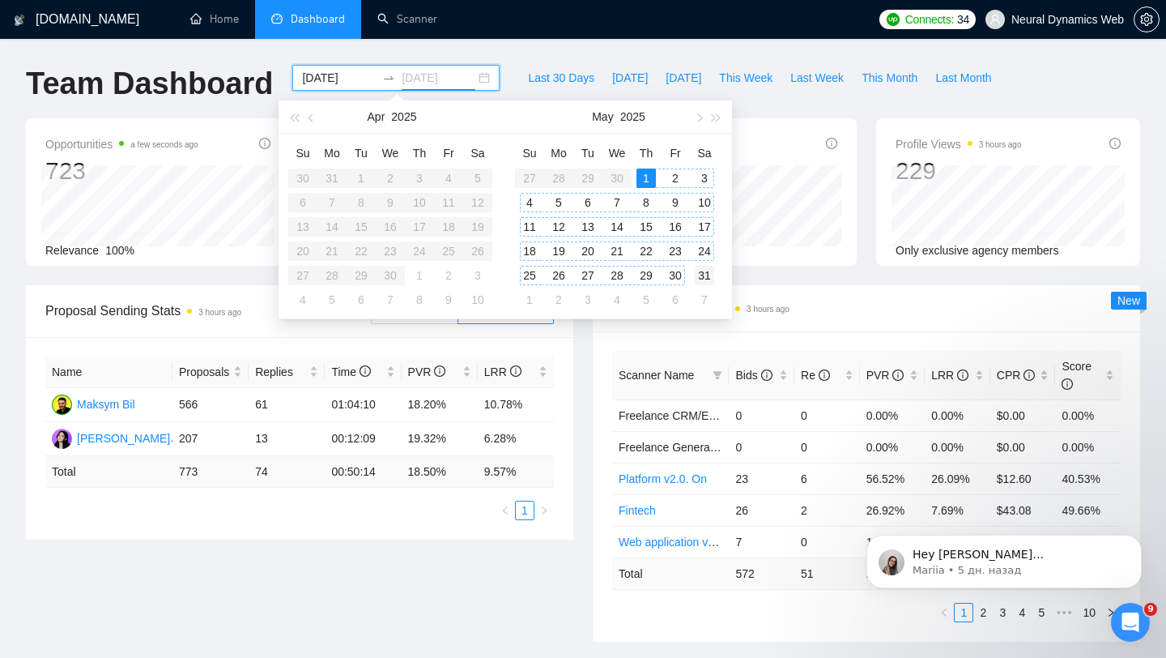
type input "[DATE]"
click at [700, 272] on div "31" at bounding box center [704, 275] width 19 height 19
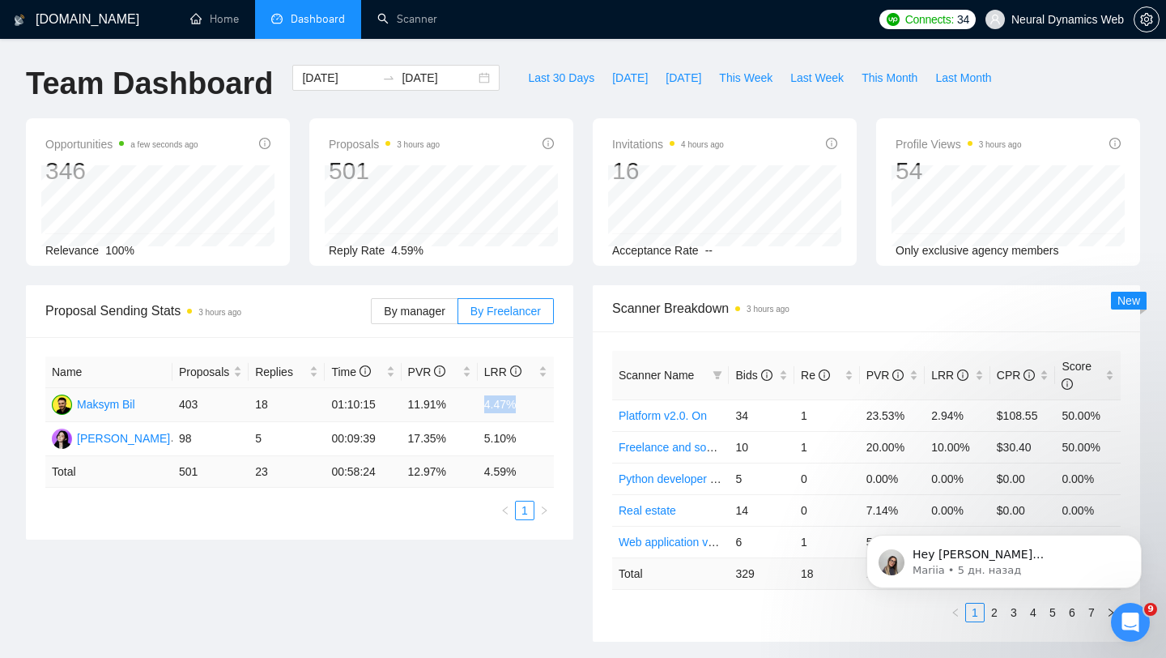
drag, startPoint x: 475, startPoint y: 403, endPoint x: 531, endPoint y: 402, distance: 55.9
click at [531, 402] on tr "Maksym Bil 403 18 01:10:15 11.91% 4.47%" at bounding box center [299, 405] width 509 height 34
drag, startPoint x: 409, startPoint y: 402, endPoint x: 463, endPoint y: 400, distance: 54.3
click at [463, 401] on td "11.91%" at bounding box center [440, 405] width 76 height 34
drag, startPoint x: 483, startPoint y: 399, endPoint x: 543, endPoint y: 398, distance: 59.9
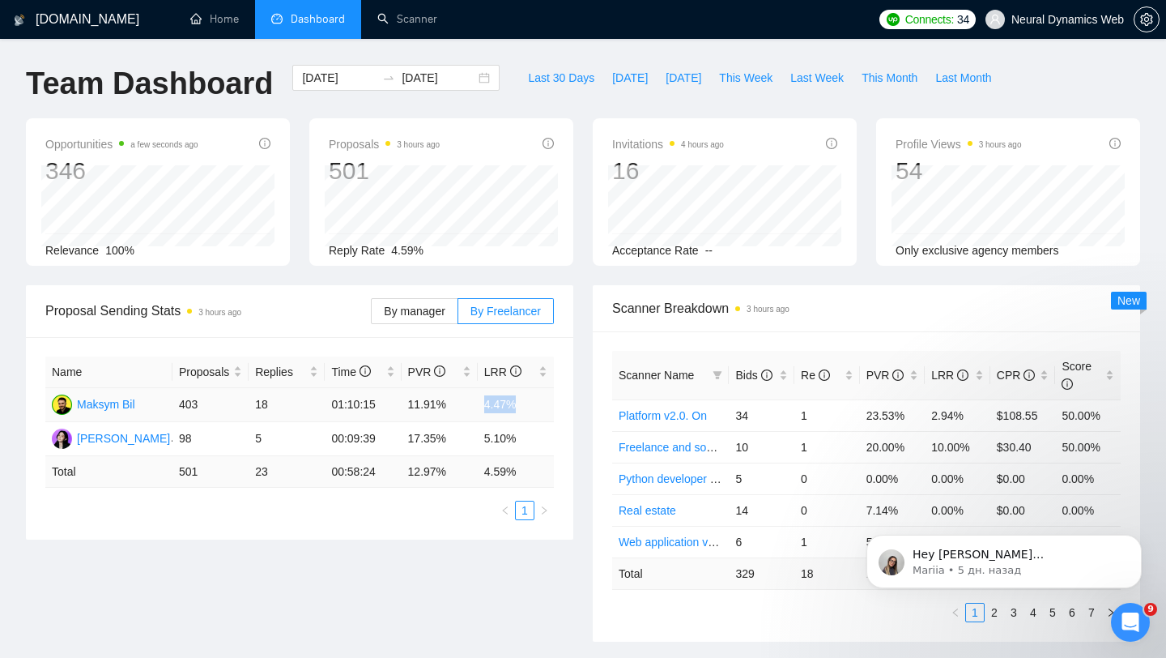
click at [543, 398] on td "4.47%" at bounding box center [516, 405] width 76 height 34
click at [497, 409] on td "4.47%" at bounding box center [516, 405] width 76 height 34
click at [473, 78] on div "[DATE] [DATE]" at bounding box center [395, 78] width 207 height 26
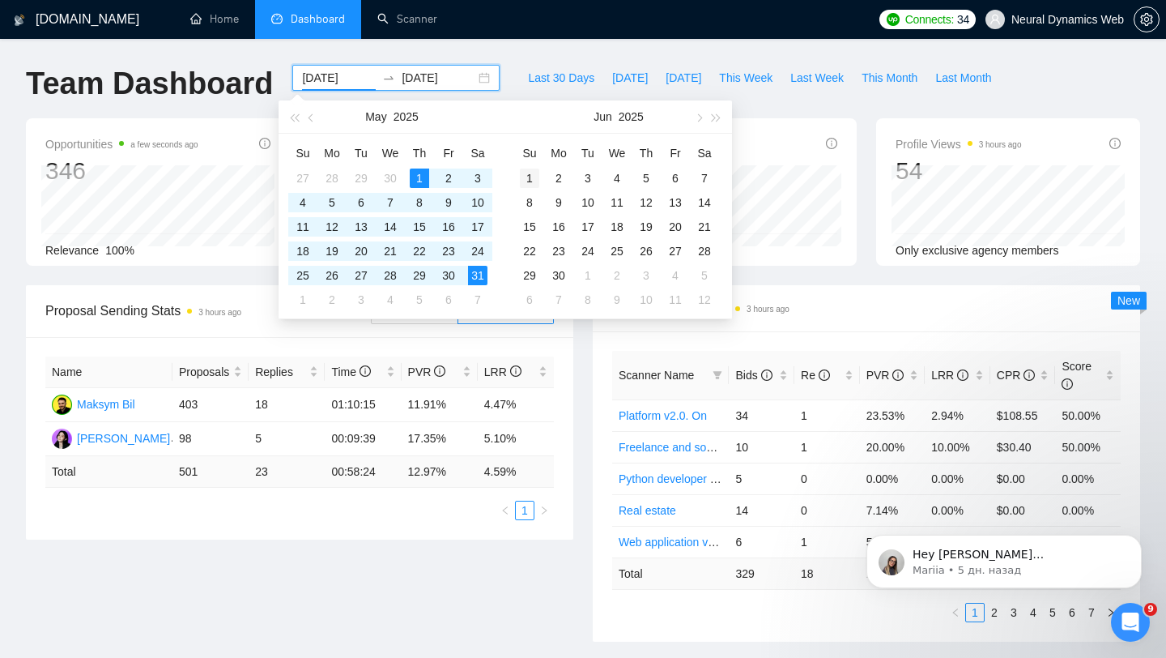
type input "[DATE]"
click at [530, 177] on div "1" at bounding box center [529, 177] width 19 height 19
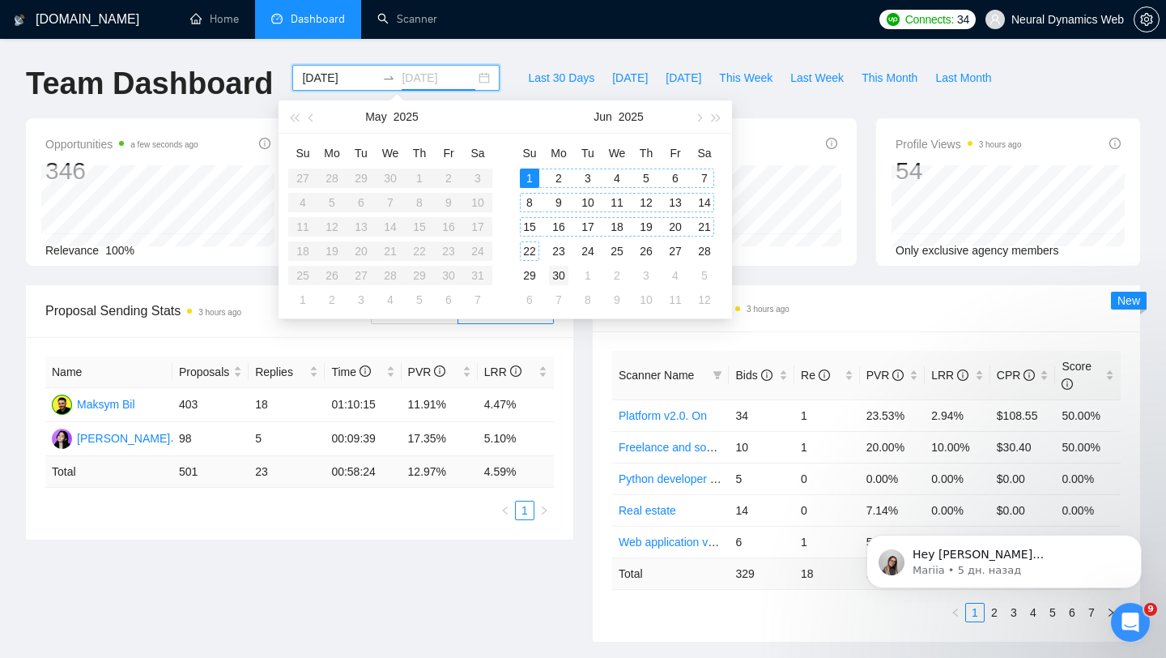
type input "[DATE]"
click at [562, 272] on div "30" at bounding box center [558, 275] width 19 height 19
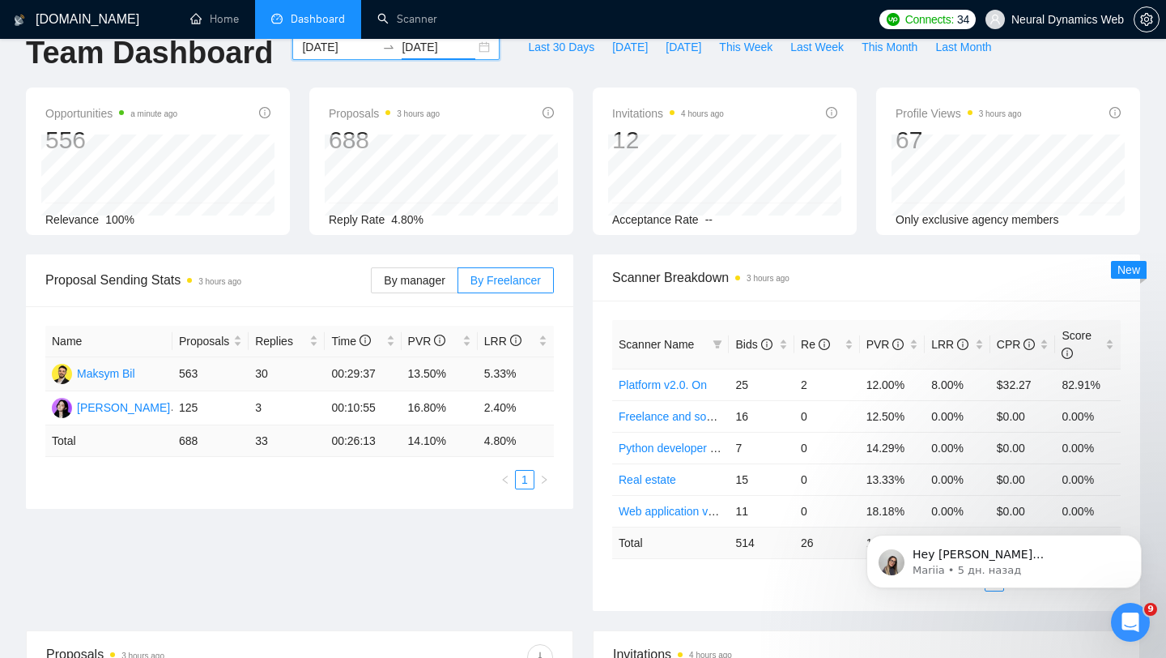
scroll to position [32, 0]
drag, startPoint x: 484, startPoint y: 373, endPoint x: 565, endPoint y: 373, distance: 81.8
click at [565, 373] on div "Name Proposals Replies Time PVR LRR Maksym Bil 563 30 00:29:37 13.50% 5.33% [PE…" at bounding box center [300, 406] width 548 height 203
drag, startPoint x: 405, startPoint y: 370, endPoint x: 519, endPoint y: 375, distance: 114.3
click at [519, 375] on tr "Maksym Bil 563 30 00:29:37 13.50% 5.33%" at bounding box center [299, 373] width 509 height 34
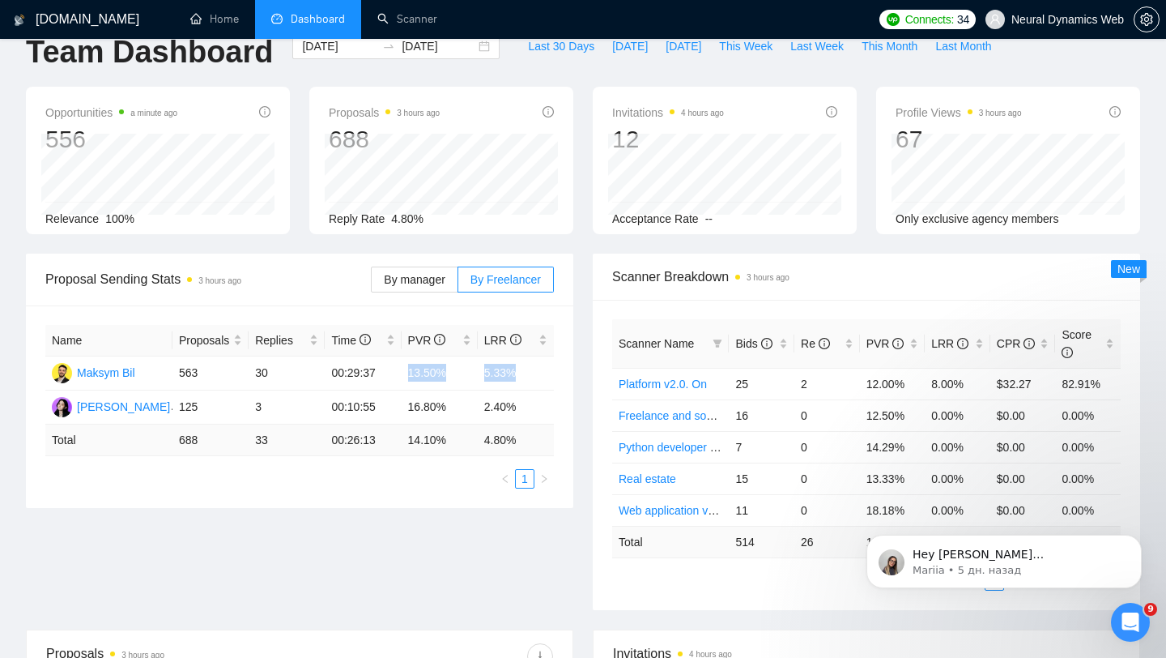
scroll to position [0, 0]
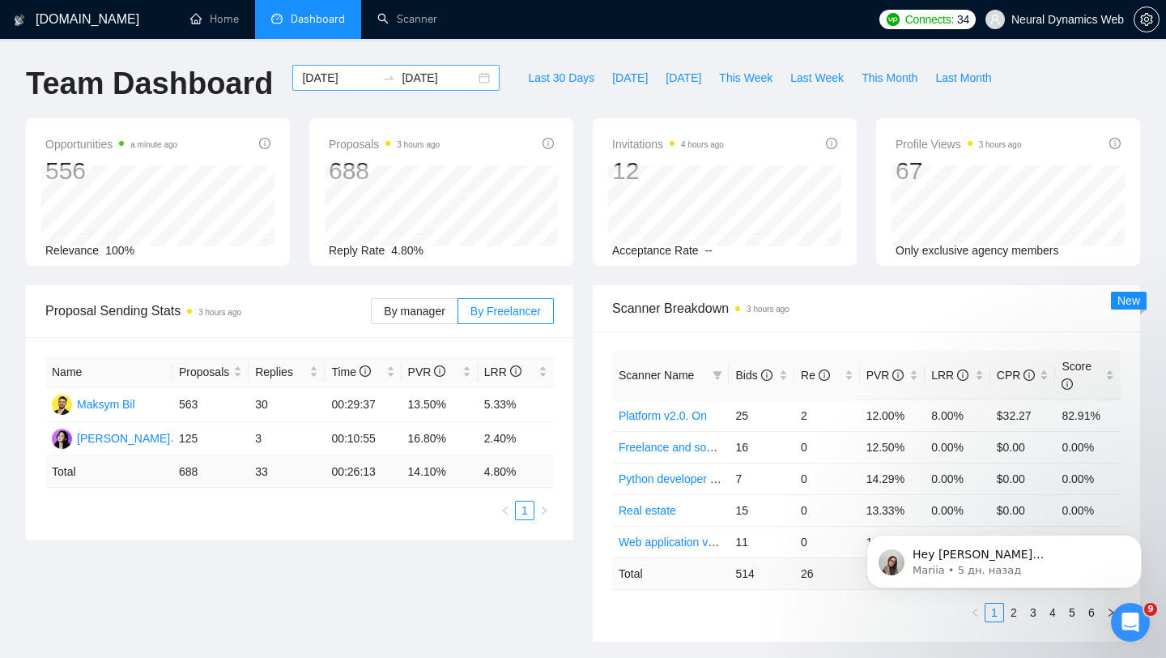
click at [467, 70] on div "[DATE] [DATE]" at bounding box center [395, 78] width 207 height 26
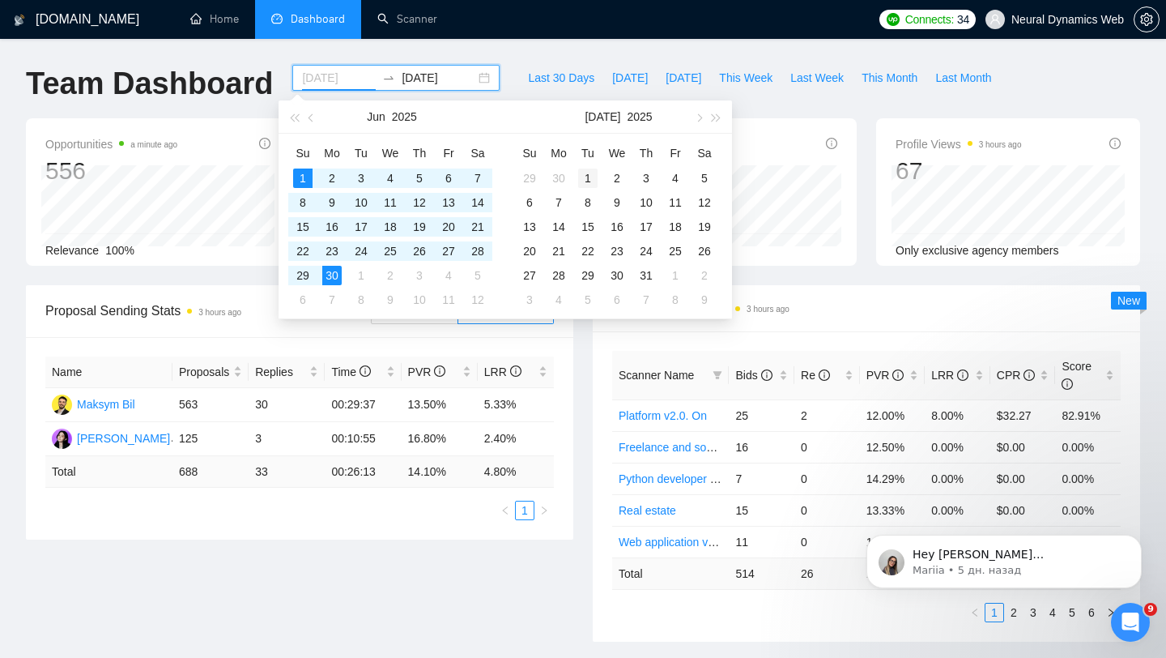
type input "[DATE]"
click at [594, 173] on div "1" at bounding box center [587, 177] width 19 height 19
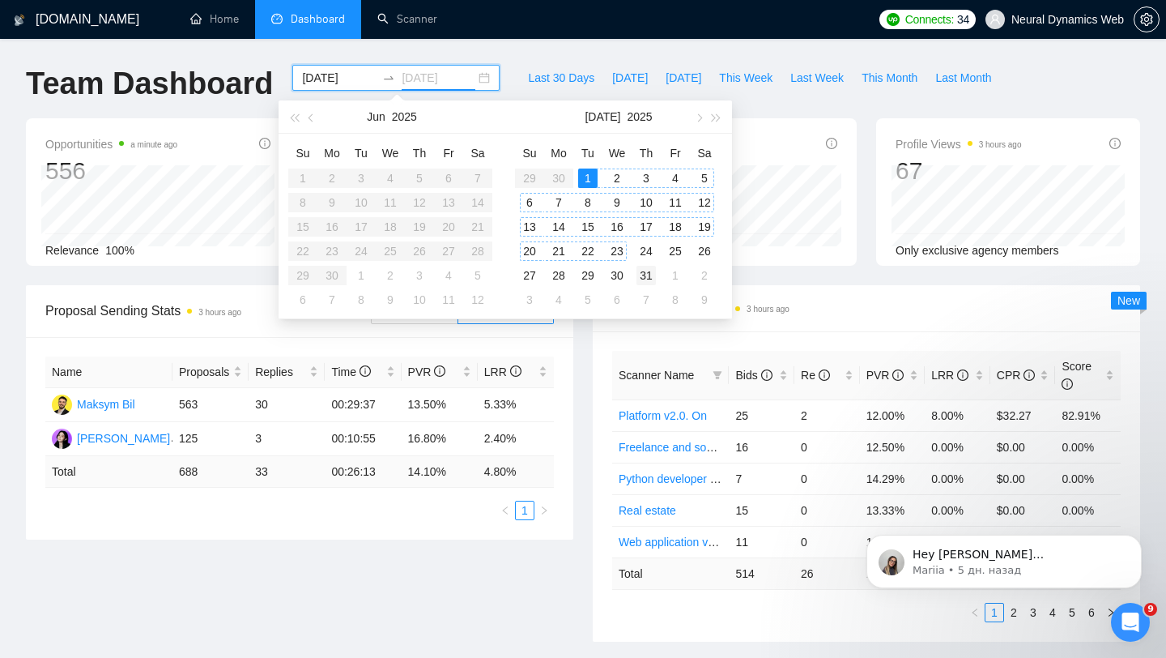
type input "[DATE]"
click at [652, 276] on div "31" at bounding box center [646, 275] width 19 height 19
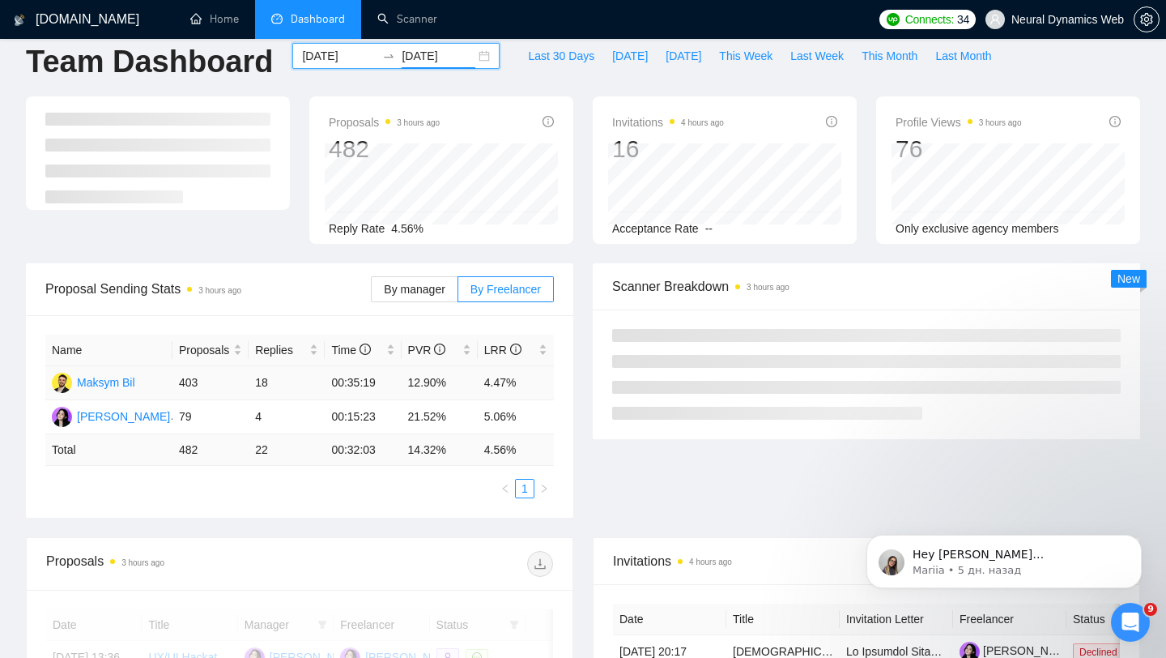
scroll to position [23, 0]
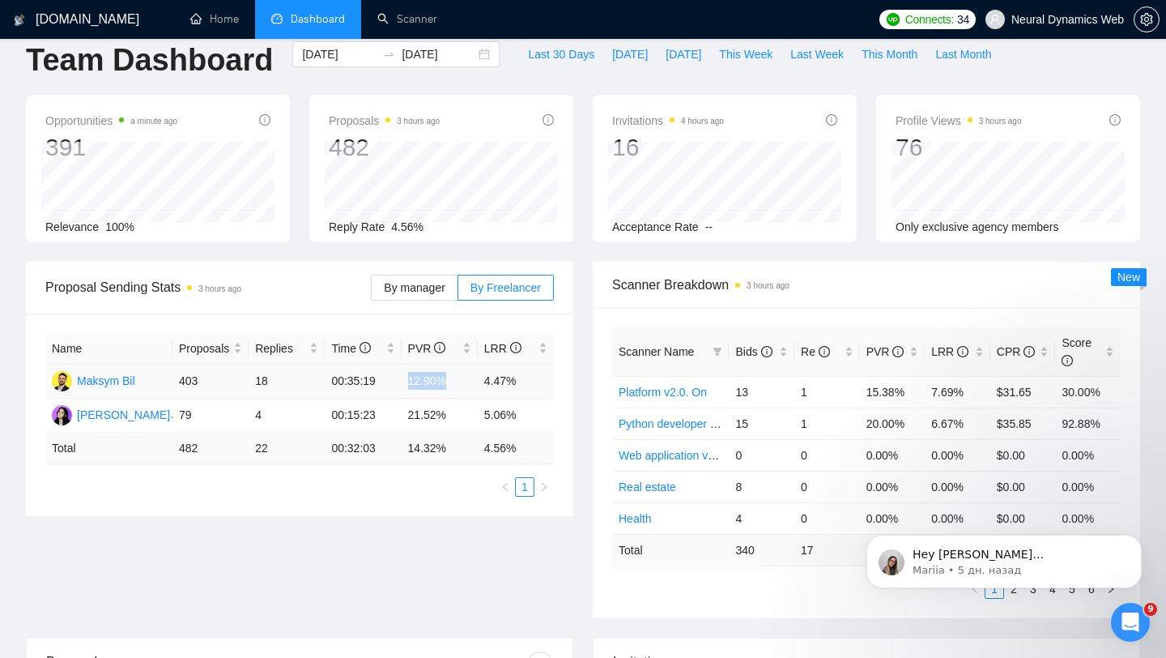
drag, startPoint x: 410, startPoint y: 380, endPoint x: 456, endPoint y: 379, distance: 46.2
click at [456, 379] on td "12.90%" at bounding box center [440, 382] width 76 height 34
drag, startPoint x: 475, startPoint y: 374, endPoint x: 516, endPoint y: 374, distance: 41.3
click at [517, 374] on tr "Maksym Bil 403 18 00:35:19 12.90% 4.47%" at bounding box center [299, 382] width 509 height 34
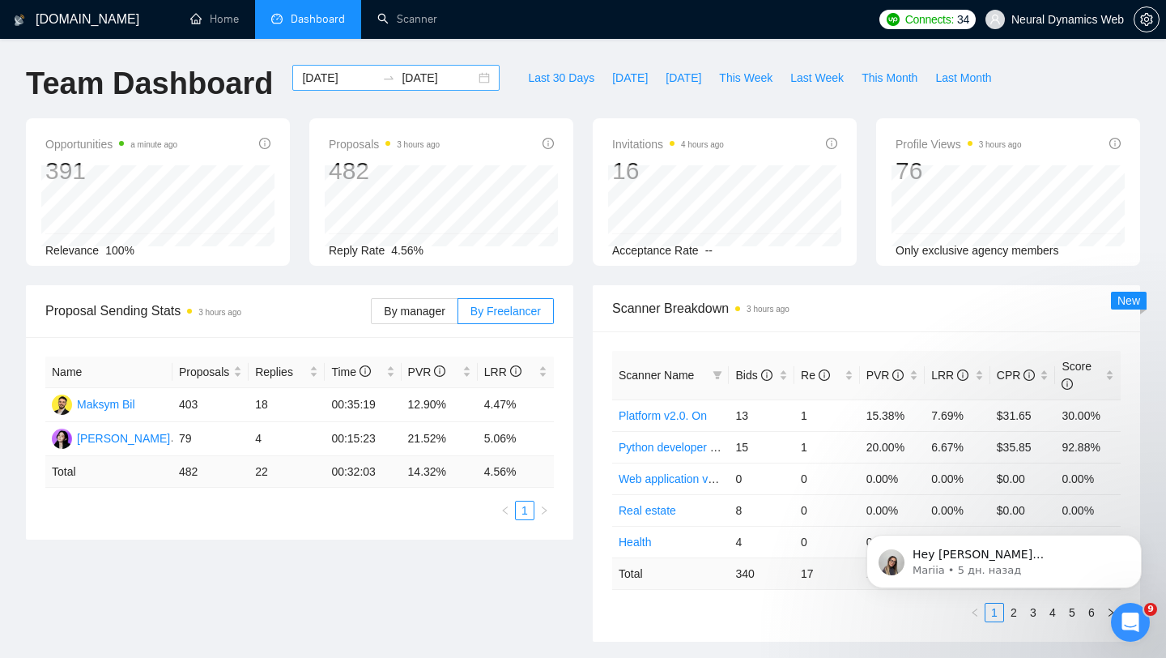
click at [467, 66] on div "[DATE] [DATE]" at bounding box center [395, 78] width 207 height 26
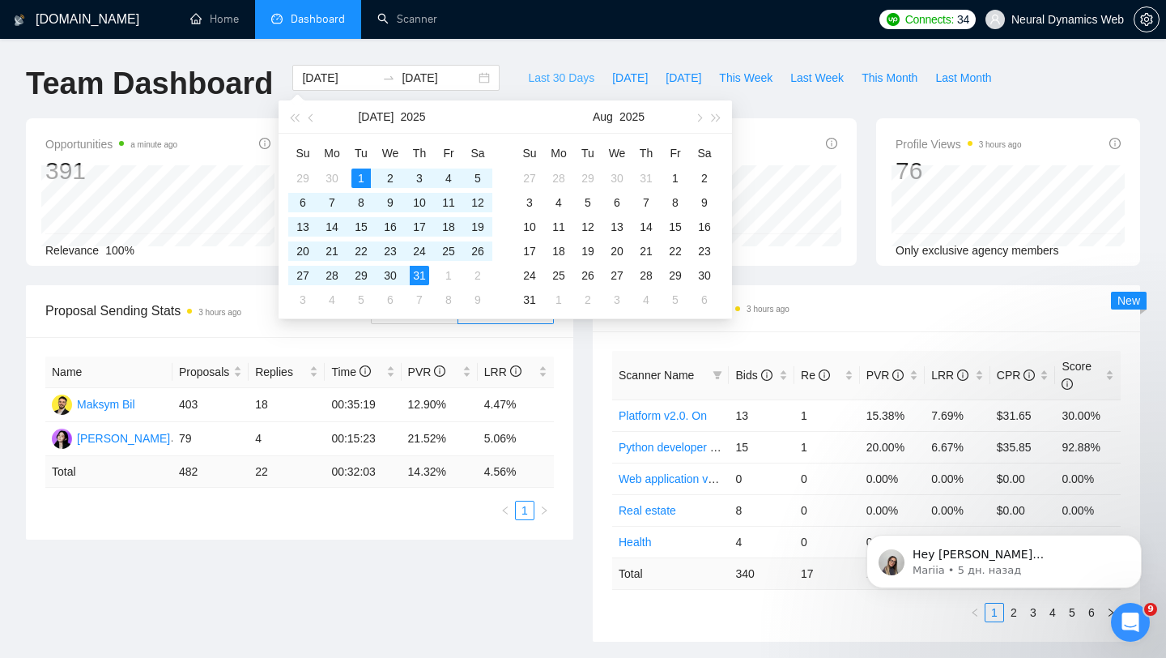
click at [546, 75] on span "Last 30 Days" at bounding box center [561, 78] width 66 height 18
type input "[DATE]"
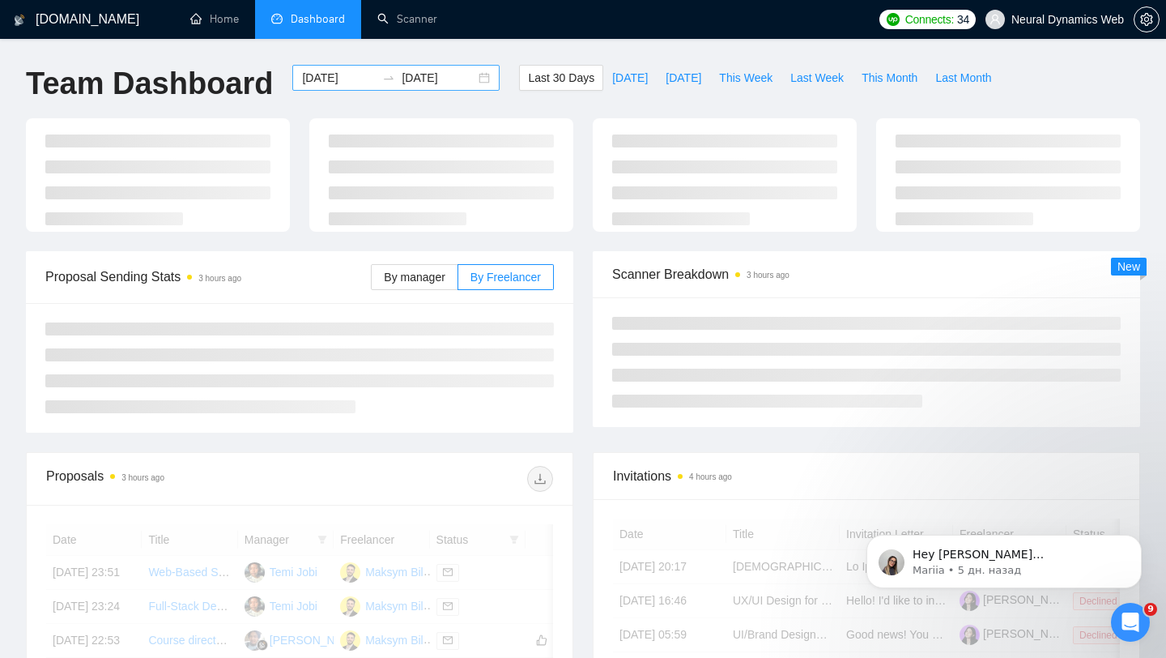
click at [474, 80] on div "[DATE] [DATE]" at bounding box center [395, 78] width 207 height 26
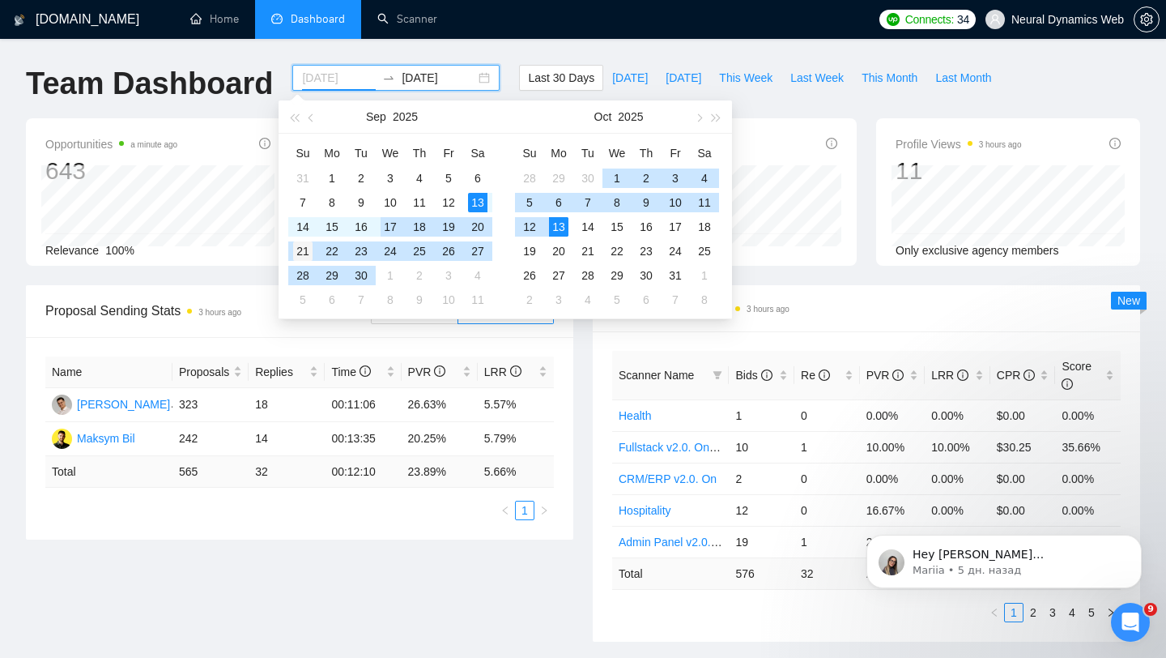
type input "[DATE]"
click at [301, 249] on div "21" at bounding box center [302, 250] width 19 height 19
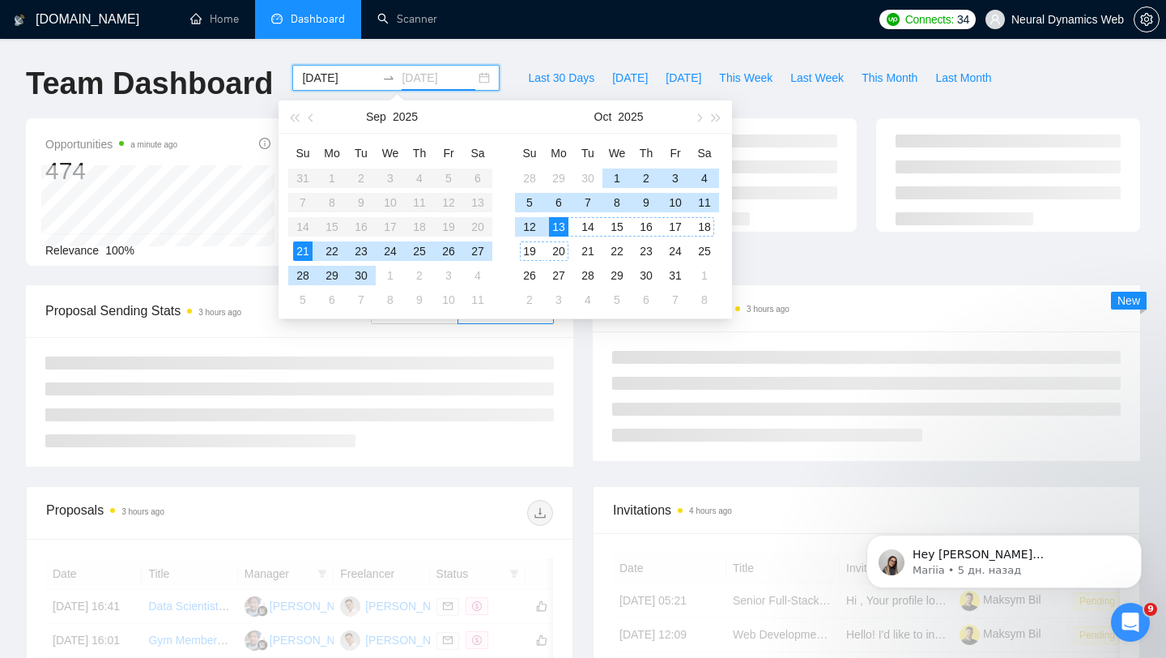
type input "[DATE]"
click at [562, 225] on div "13" at bounding box center [558, 226] width 19 height 19
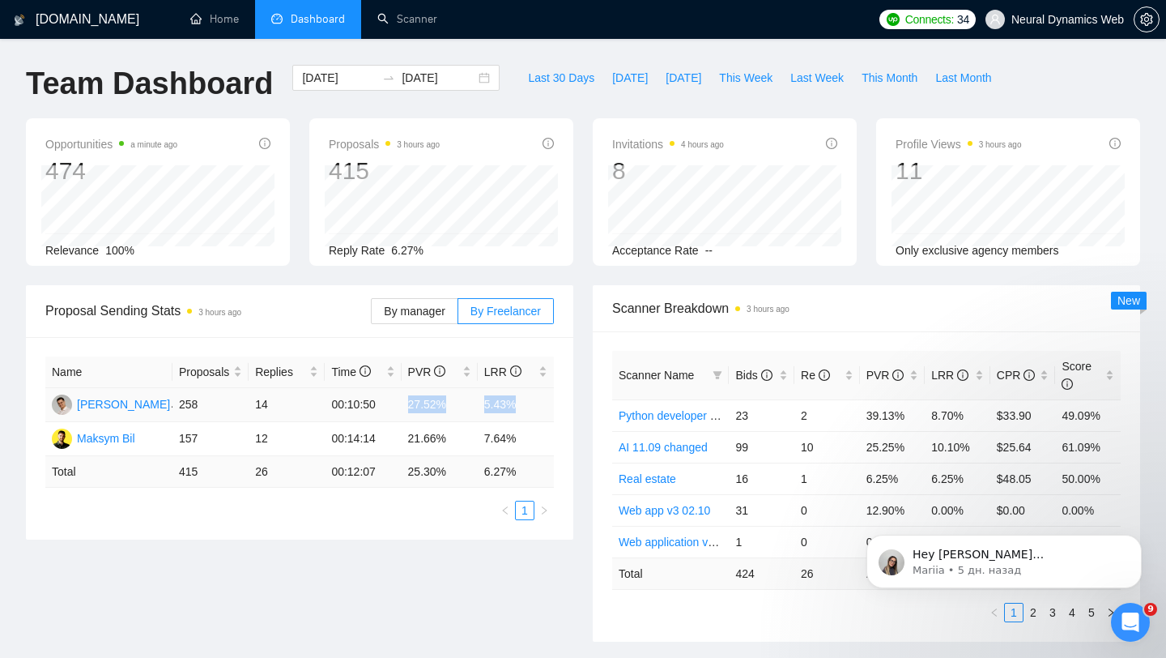
drag, startPoint x: 390, startPoint y: 403, endPoint x: 525, endPoint y: 403, distance: 135.3
click at [525, 403] on tr "[PERSON_NAME] 258 14 00:10:50 27.52% 5.43%" at bounding box center [299, 405] width 509 height 34
drag, startPoint x: 403, startPoint y: 438, endPoint x: 524, endPoint y: 446, distance: 120.9
click at [524, 446] on tr "Maksym Bil 157 12 00:14:14 21.66% 7.64%" at bounding box center [299, 439] width 509 height 34
drag, startPoint x: 406, startPoint y: 401, endPoint x: 521, endPoint y: 396, distance: 115.1
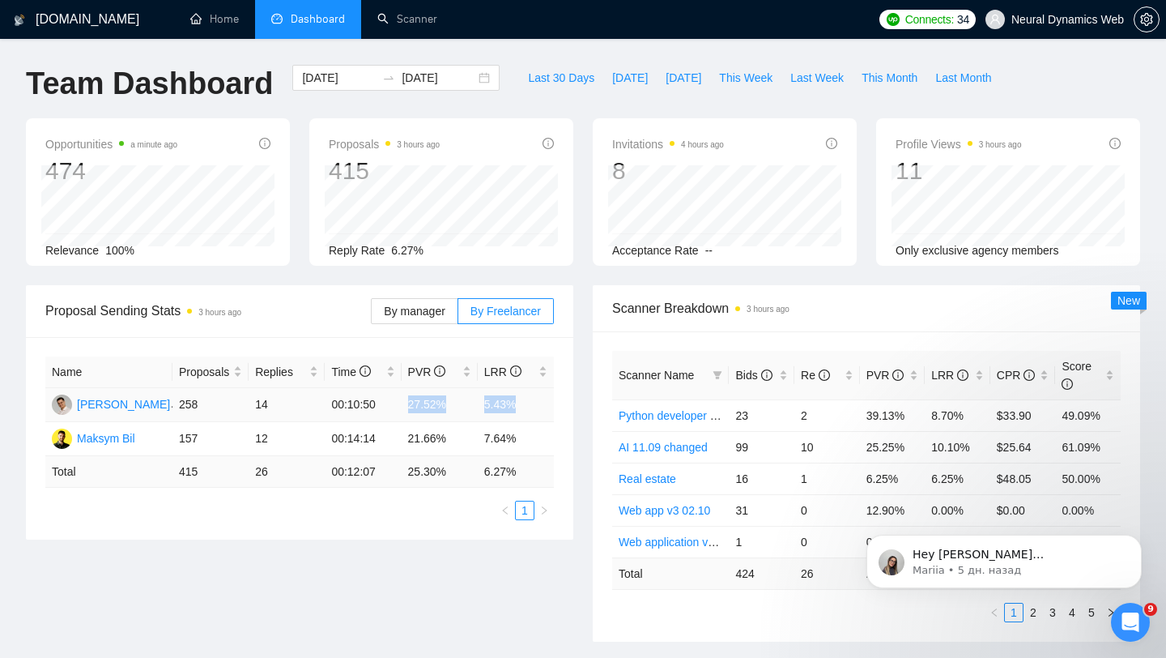
click at [520, 396] on tr "[PERSON_NAME] 258 14 00:10:50 27.52% 5.43%" at bounding box center [299, 405] width 509 height 34
click at [399, 401] on td "00:10:50" at bounding box center [363, 405] width 76 height 34
drag, startPoint x: 399, startPoint y: 401, endPoint x: 475, endPoint y: 410, distance: 76.7
click at [475, 410] on tr "[PERSON_NAME] 258 14 00:10:50 27.52% 5.43%" at bounding box center [299, 405] width 509 height 34
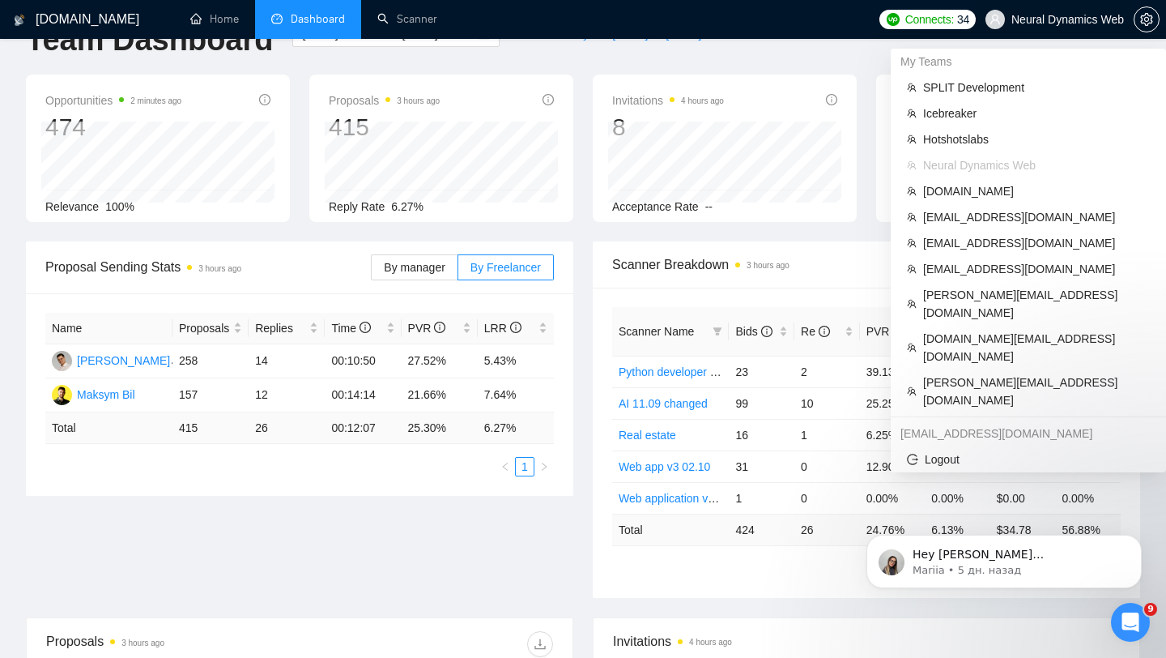
click at [1037, 19] on span "Neural Dynamics Web" at bounding box center [1068, 19] width 113 height 0
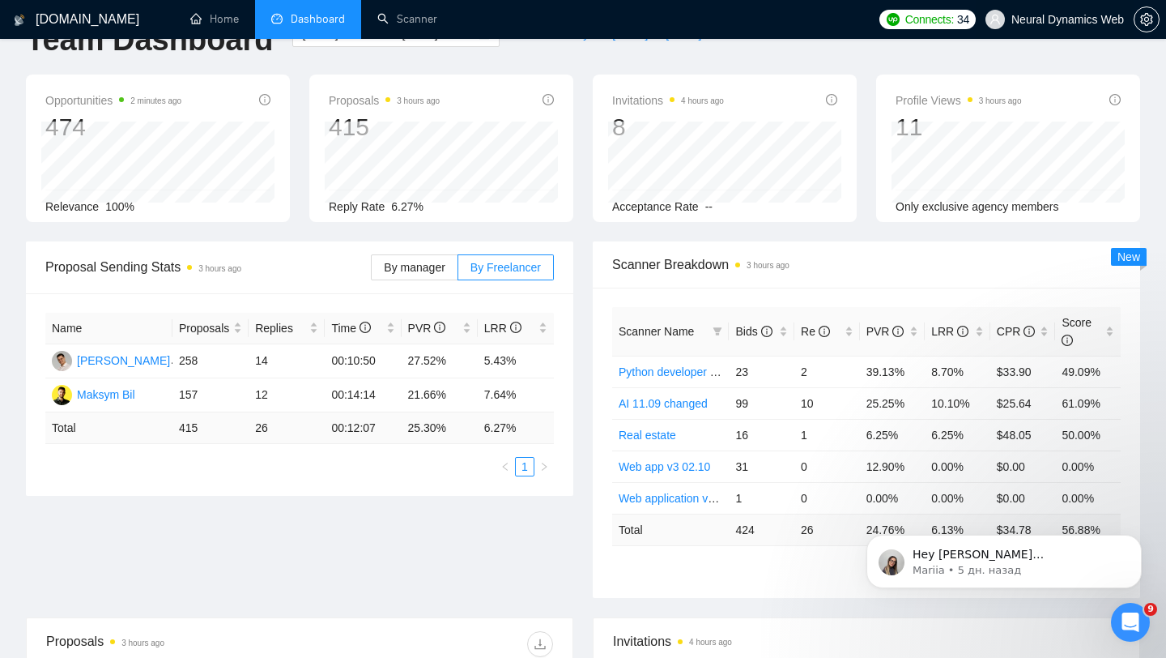
click at [1051, 19] on span "Neural Dynamics Web" at bounding box center [1068, 19] width 113 height 0
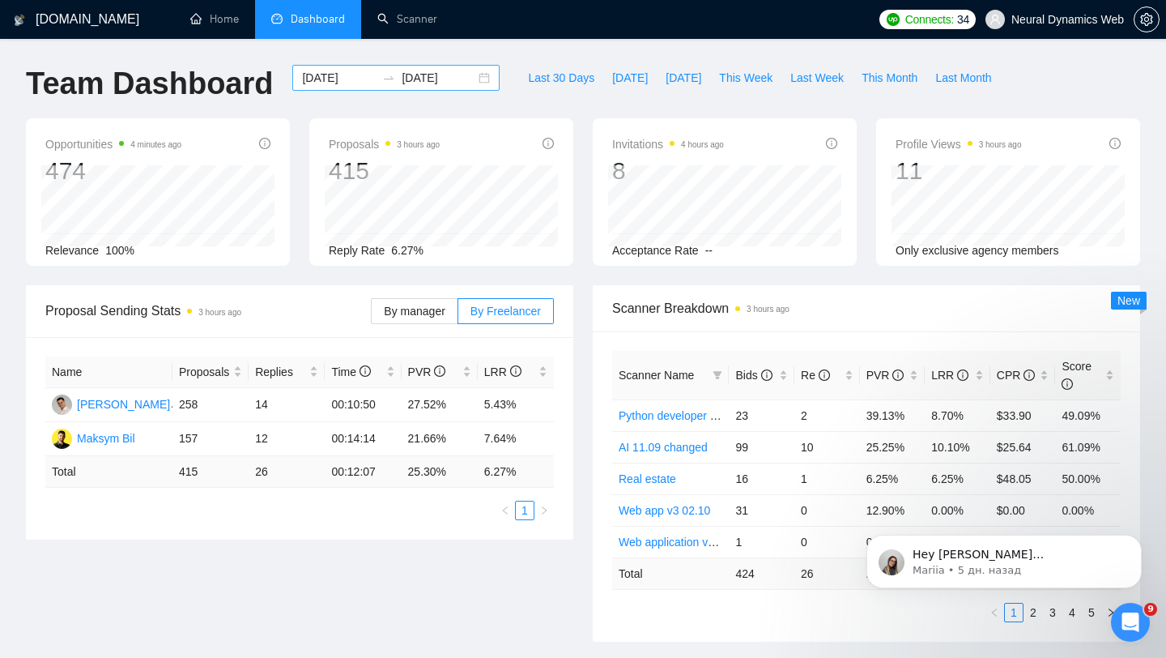
click at [478, 77] on div "[DATE] [DATE]" at bounding box center [395, 78] width 207 height 26
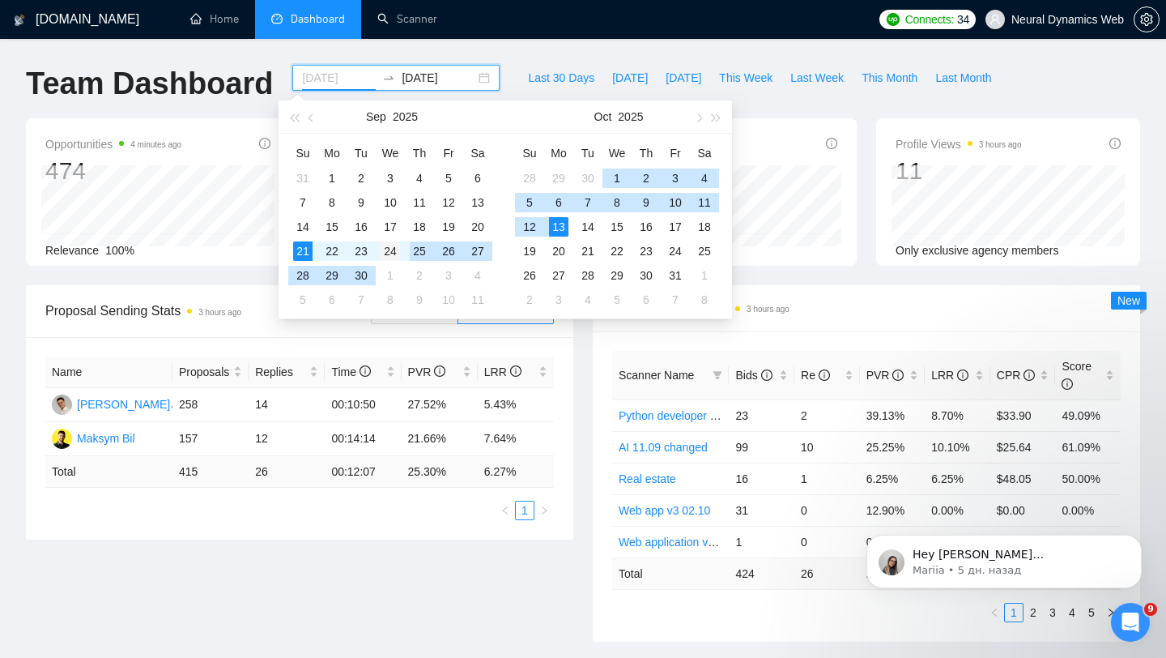
type input "[DATE]"
click at [394, 249] on div "24" at bounding box center [390, 250] width 19 height 19
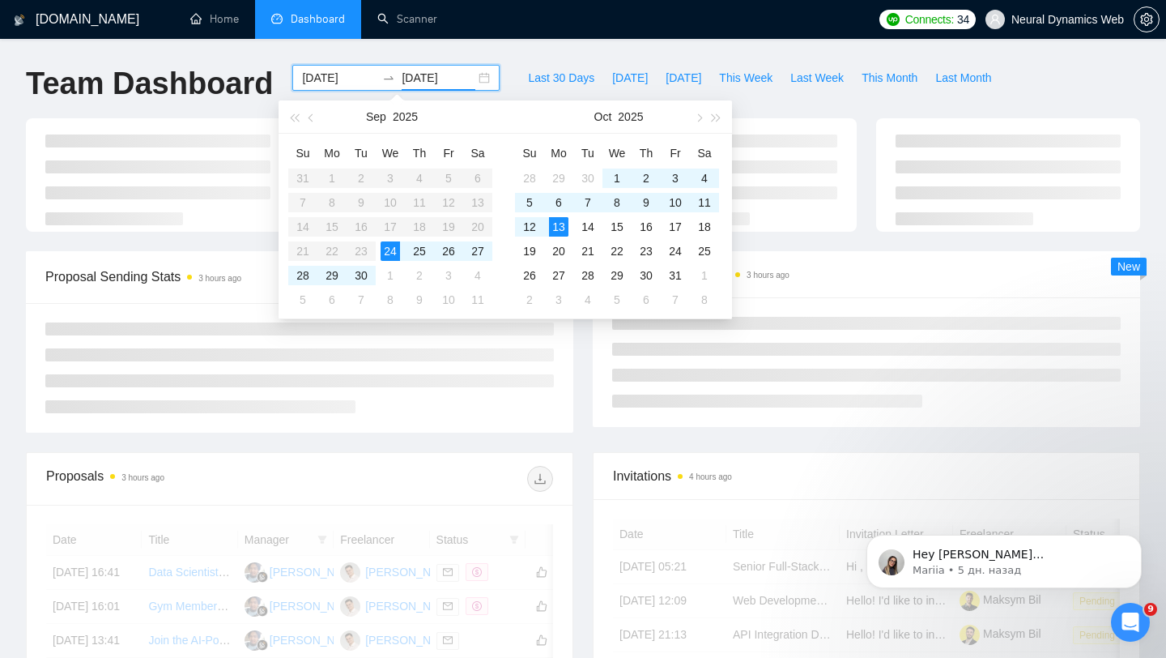
type input "[DATE]"
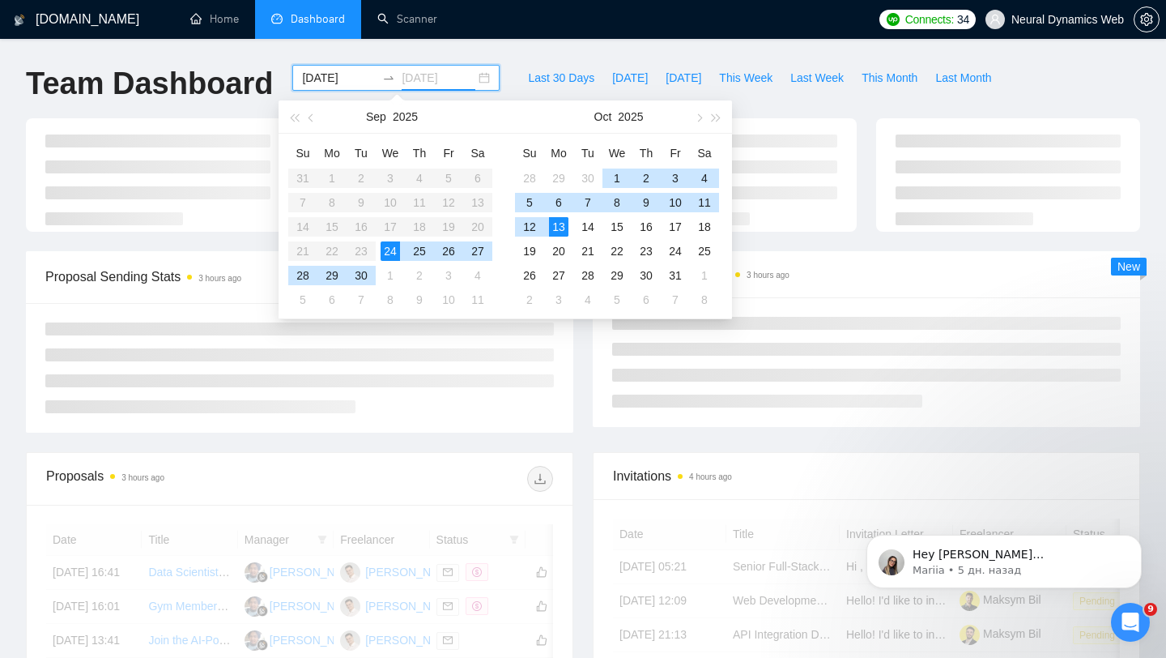
click at [563, 226] on div "13" at bounding box center [558, 226] width 19 height 19
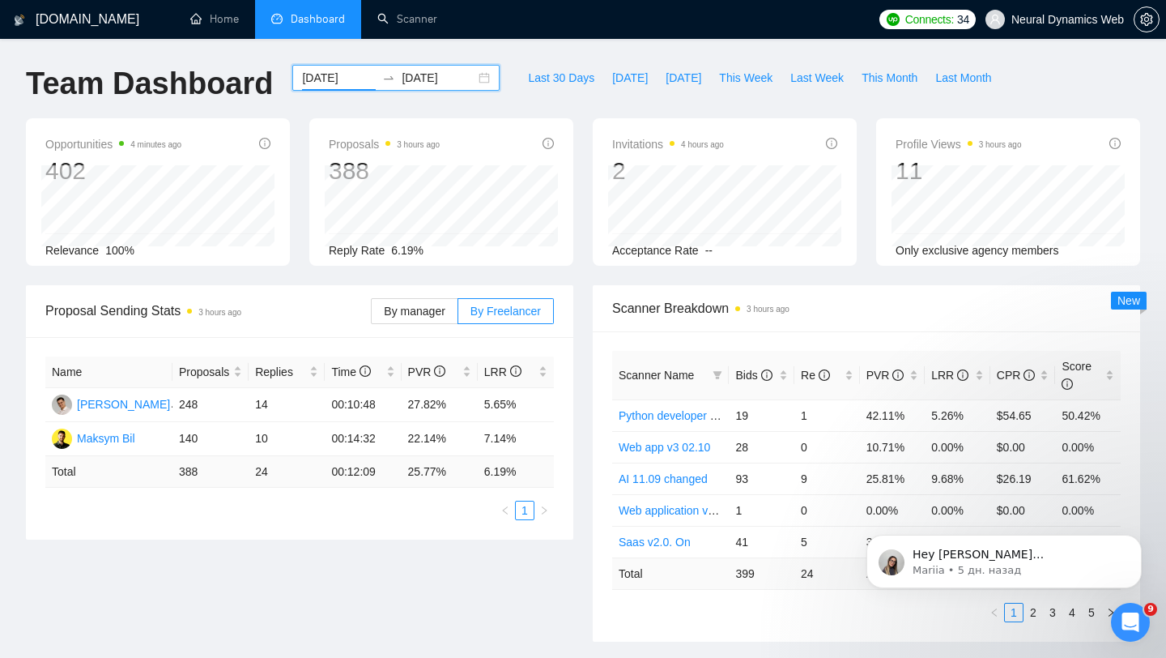
click at [334, 83] on input "[DATE]" at bounding box center [339, 78] width 74 height 18
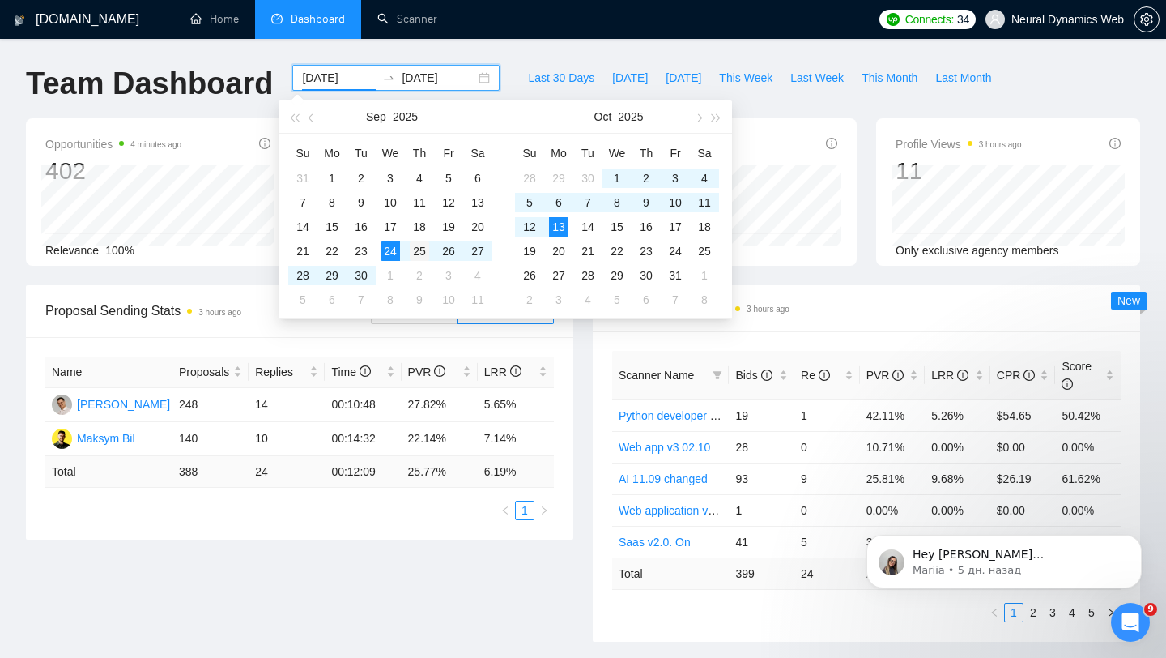
type input "[DATE]"
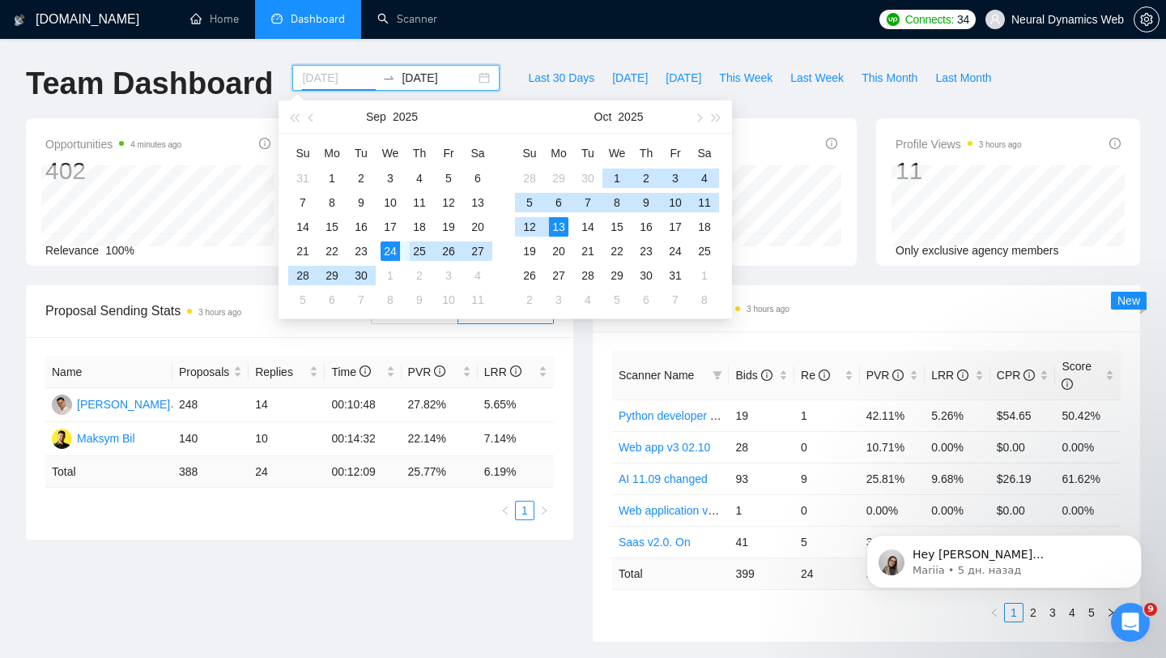
click at [414, 249] on div "25" at bounding box center [419, 250] width 19 height 19
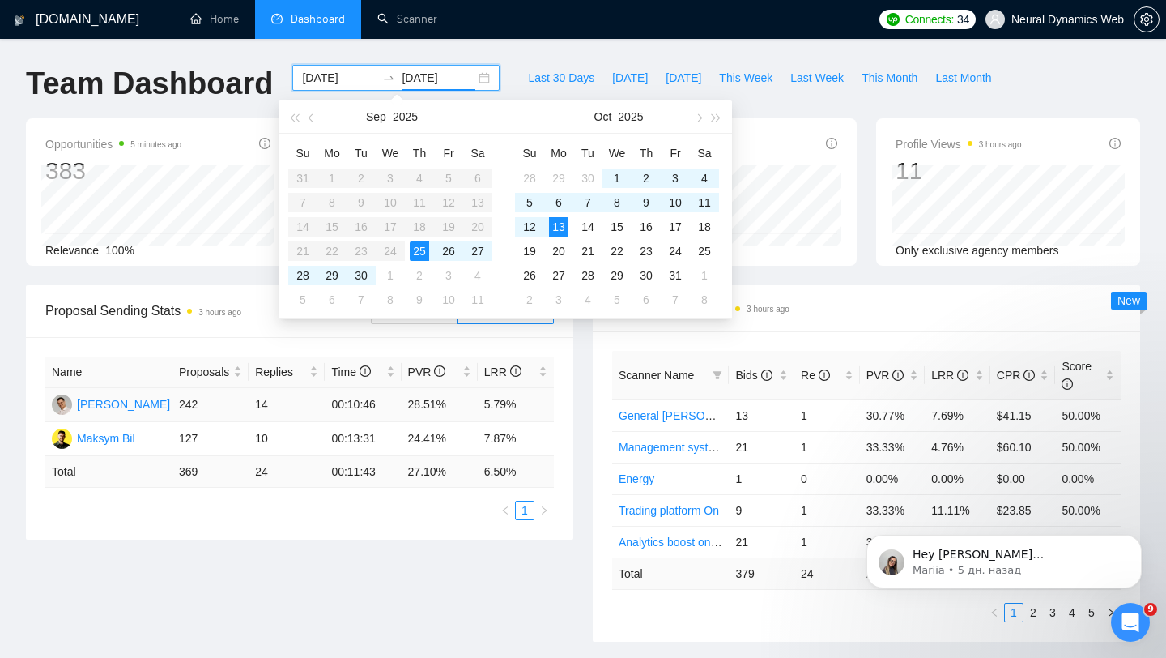
type input "[DATE]"
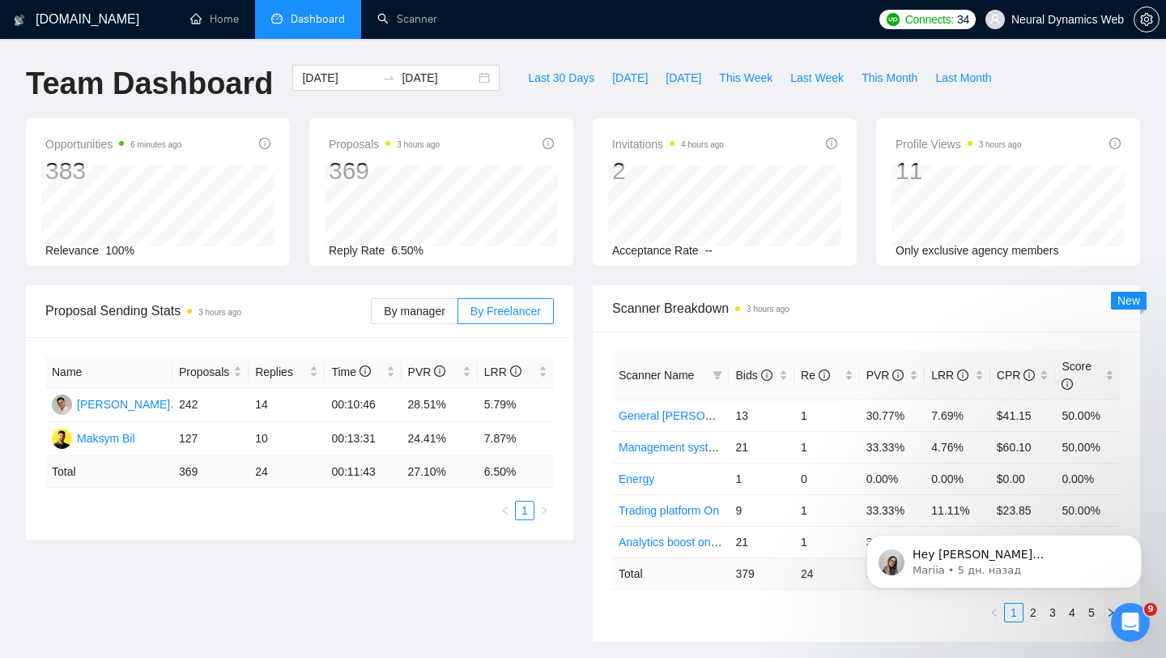
click at [574, 369] on div "Proposal Sending Stats 3 hours ago By manager By Freelancer Name Proposals Repl…" at bounding box center [299, 412] width 567 height 254
drag, startPoint x: 407, startPoint y: 405, endPoint x: 444, endPoint y: 405, distance: 37.3
click at [444, 405] on td "28.51%" at bounding box center [440, 405] width 76 height 34
drag, startPoint x: 412, startPoint y: 439, endPoint x: 480, endPoint y: 437, distance: 67.3
click at [480, 437] on tr "Maksym Bil 127 10 00:13:31 24.41% 7.87%" at bounding box center [299, 439] width 509 height 34
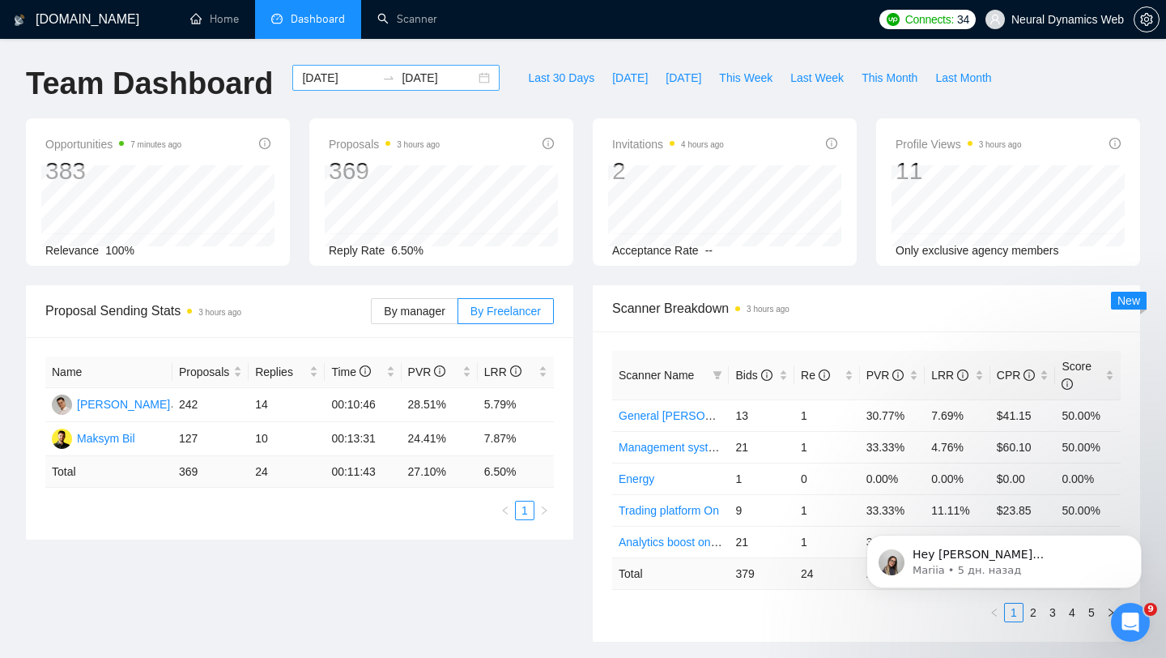
click at [465, 78] on div "[DATE] [DATE]" at bounding box center [395, 78] width 207 height 26
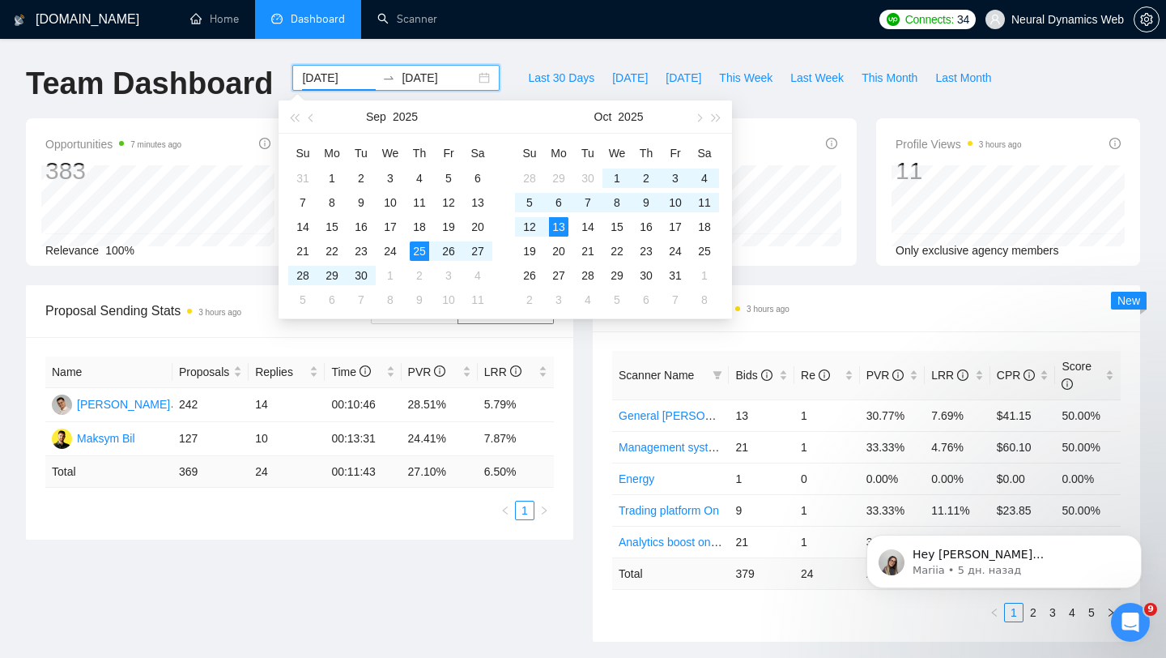
type input "[DATE]"
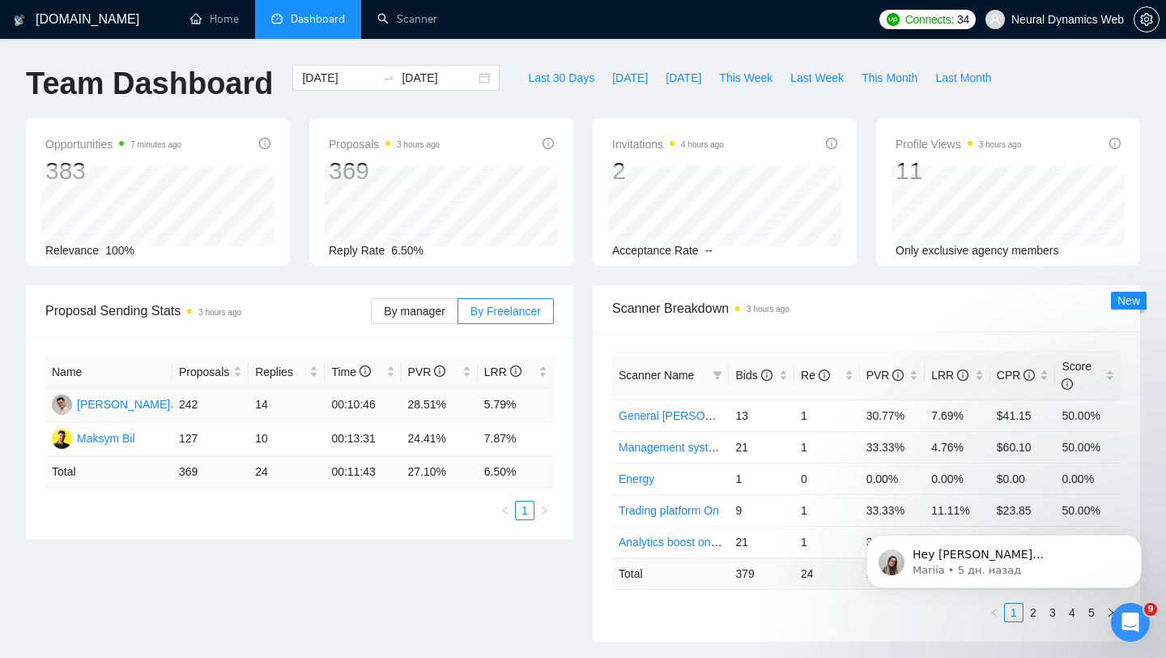
click at [410, 401] on td "28.51%" at bounding box center [440, 405] width 76 height 34
drag, startPoint x: 410, startPoint y: 401, endPoint x: 460, endPoint y: 400, distance: 50.2
click at [460, 400] on td "28.51%" at bounding box center [440, 405] width 76 height 34
click at [106, 396] on div "32268038" at bounding box center [106, 396] width 0 height 0
click at [130, 403] on div "[PERSON_NAME]" at bounding box center [123, 404] width 93 height 18
